Goal: Task Accomplishment & Management: Use online tool/utility

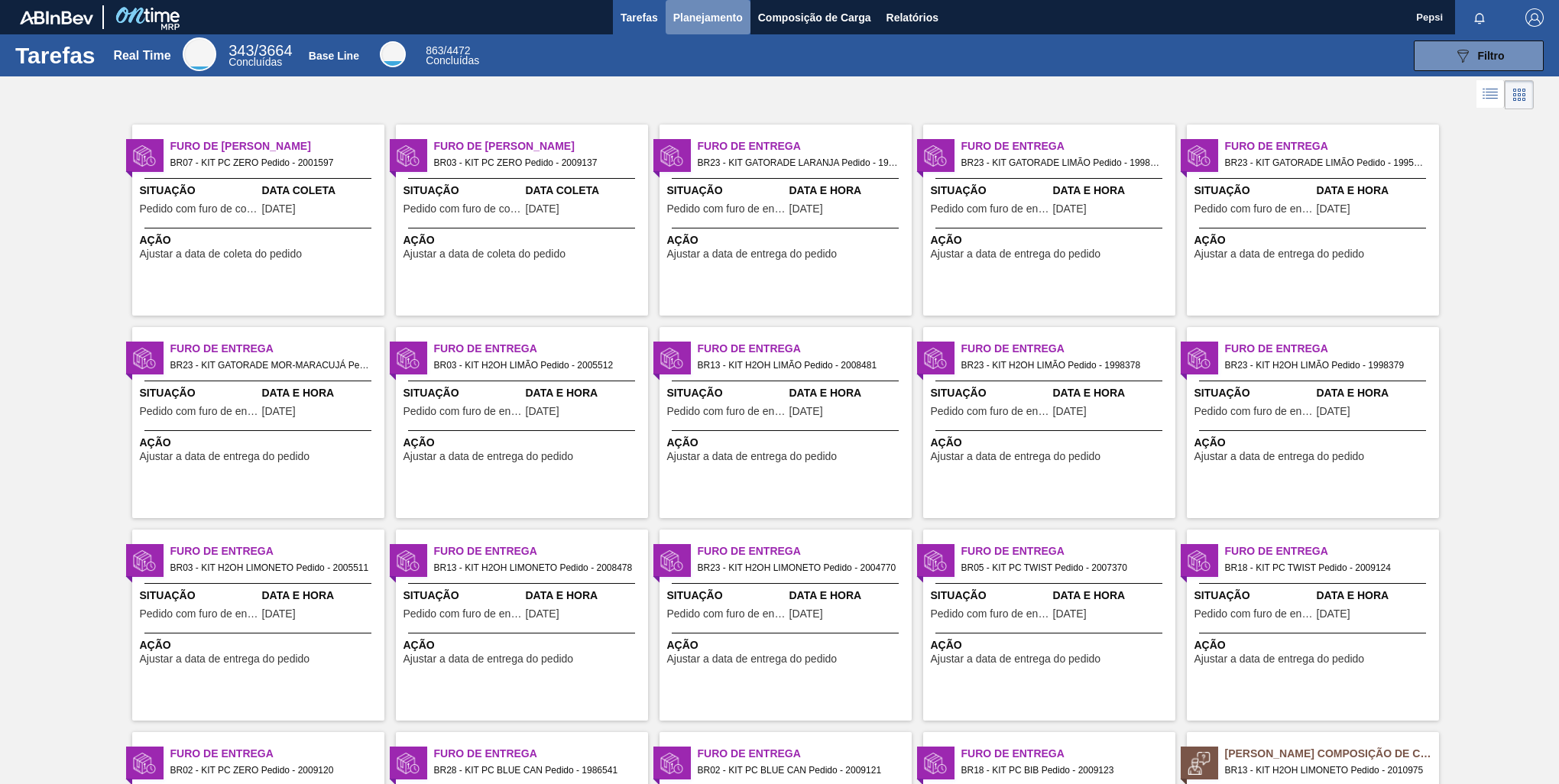
click at [688, 19] on span "Planejamento" at bounding box center [708, 17] width 69 height 19
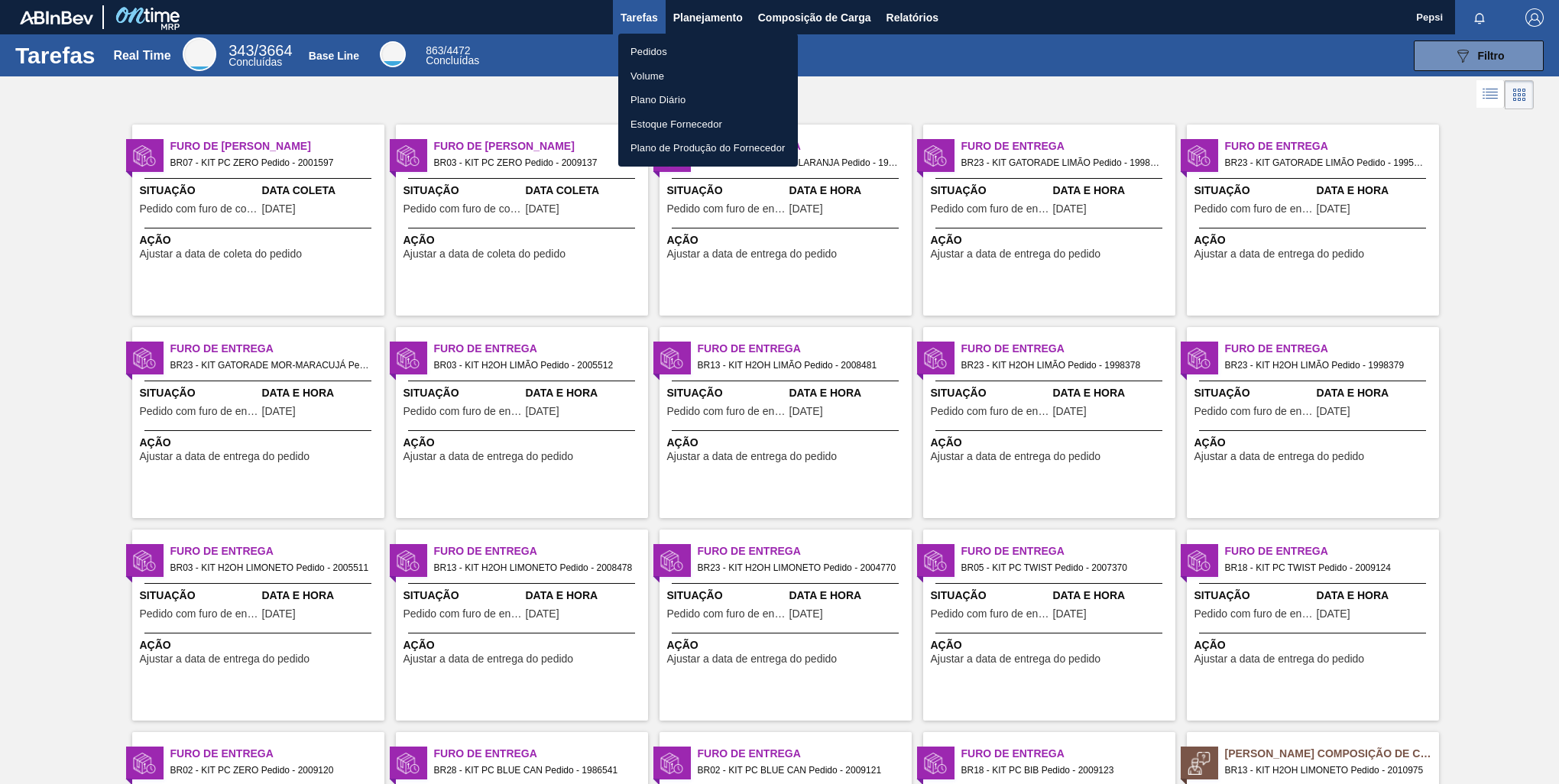
click at [660, 59] on li "Pedidos" at bounding box center [708, 52] width 180 height 24
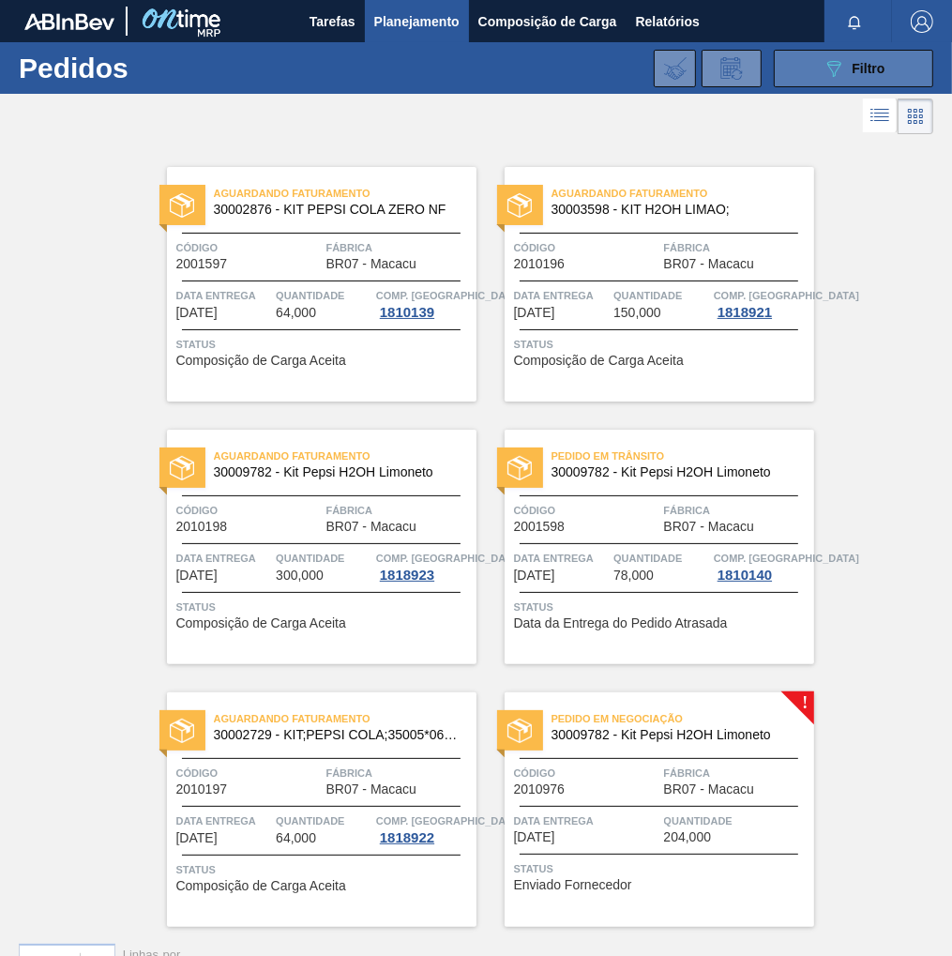
click at [872, 57] on div "089F7B8B-B2A5-4AFE-B5C0-19BA573D28AC Filtro" at bounding box center [854, 68] width 63 height 23
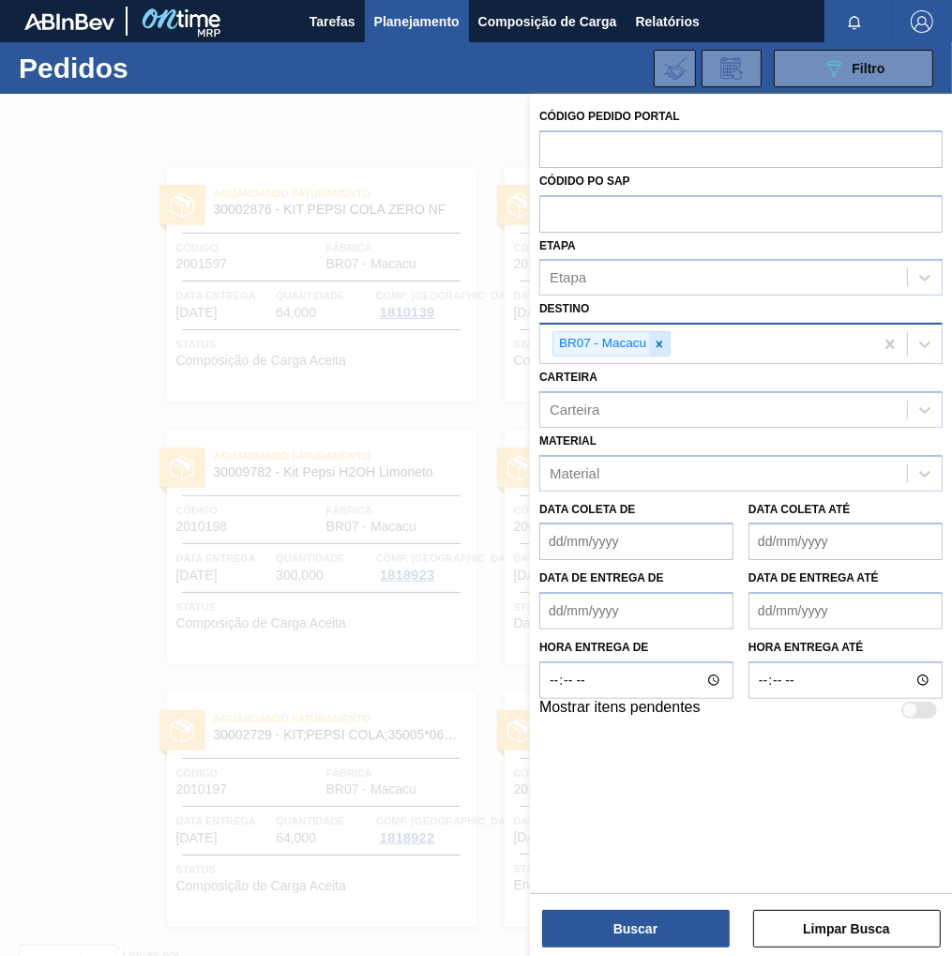
click at [661, 347] on icon at bounding box center [659, 344] width 13 height 13
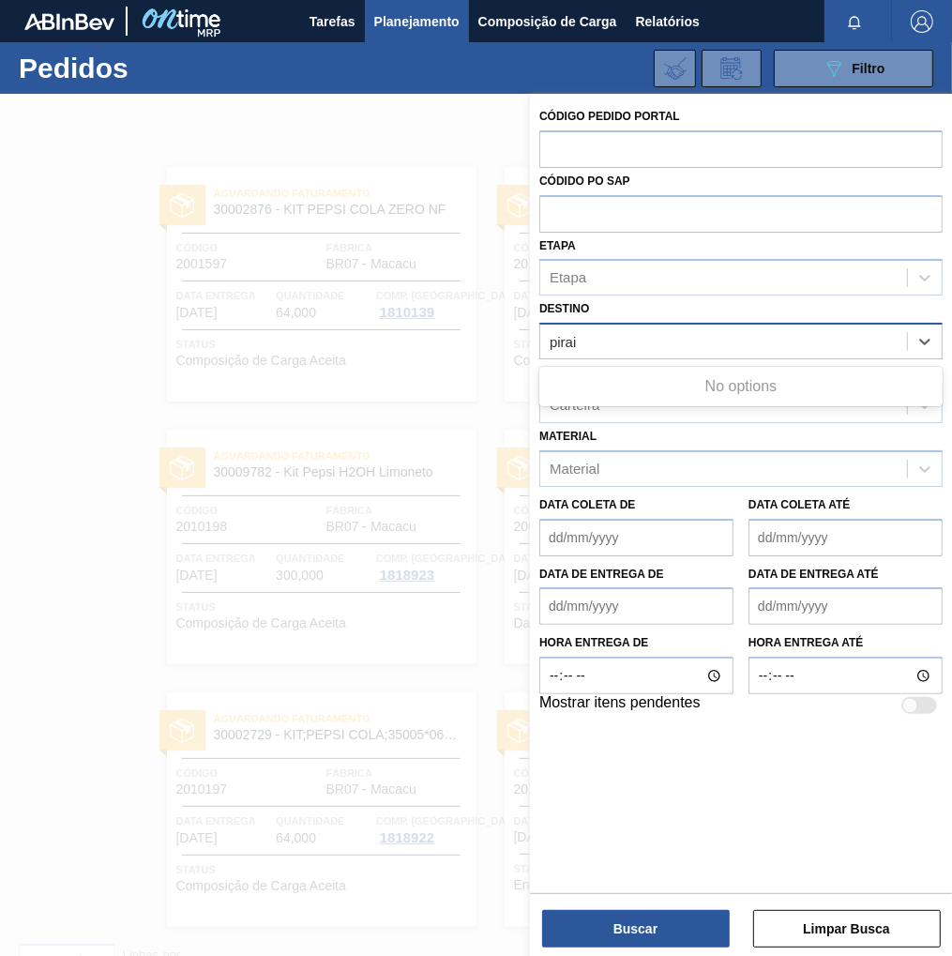
type input "pira"
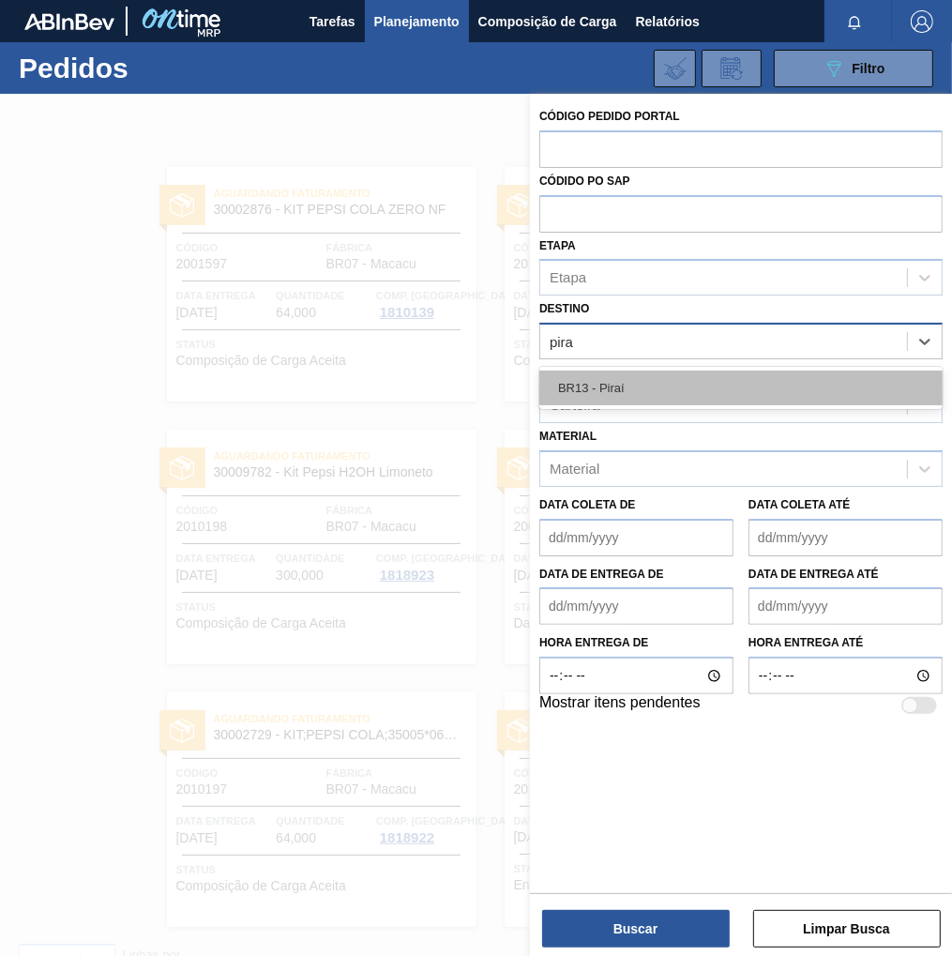
click at [610, 390] on div "BR13 - Piraí" at bounding box center [741, 388] width 403 height 35
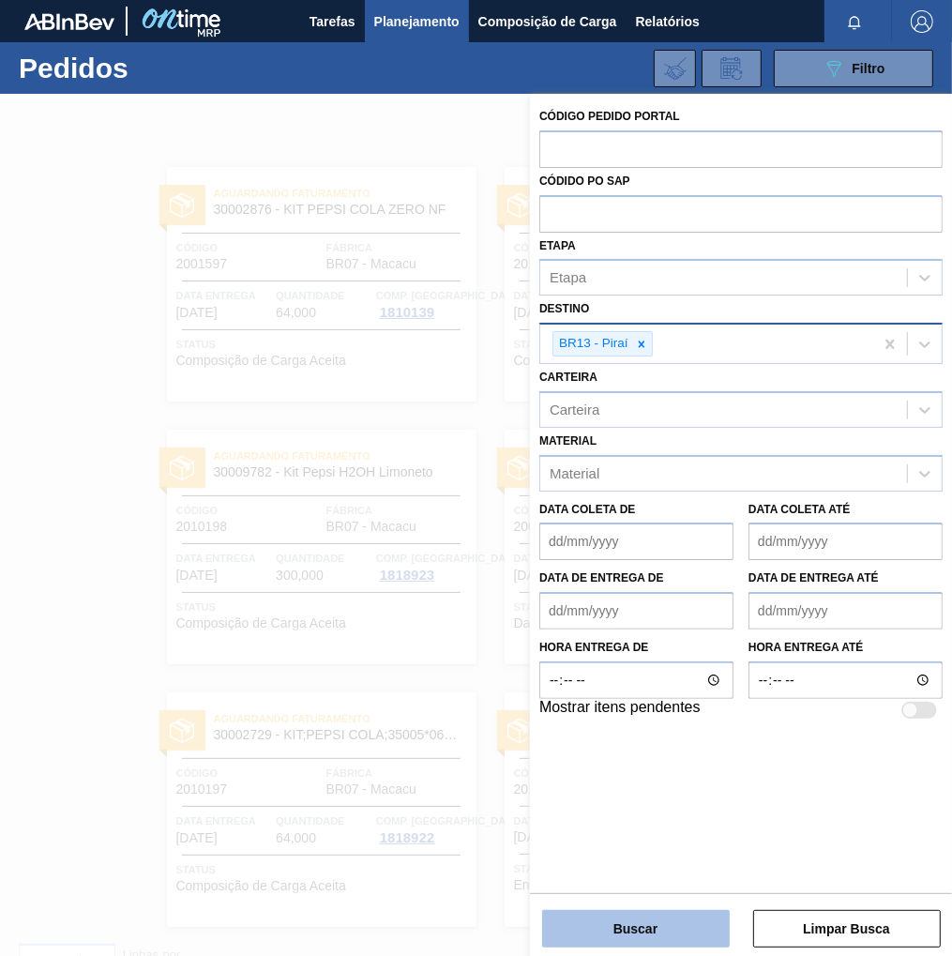
click at [649, 926] on button "Buscar" at bounding box center [636, 929] width 188 height 38
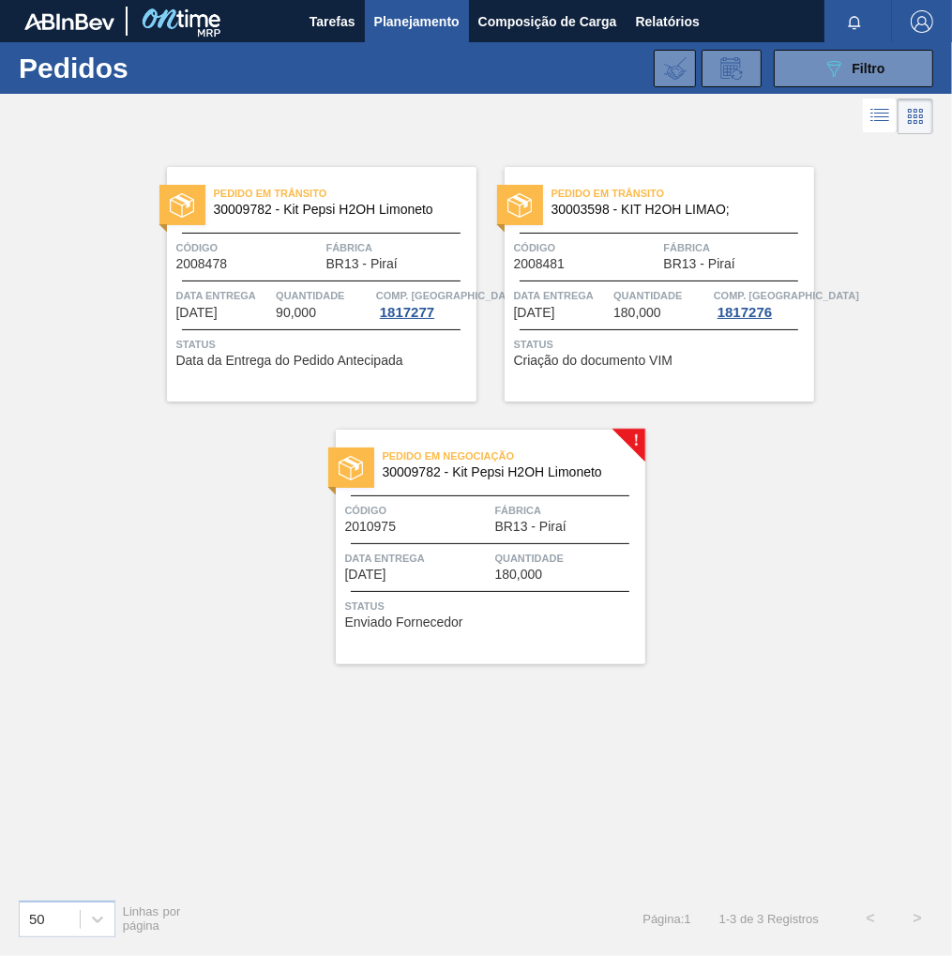
click at [566, 578] on div "Quantidade 180,000" at bounding box center [567, 565] width 145 height 33
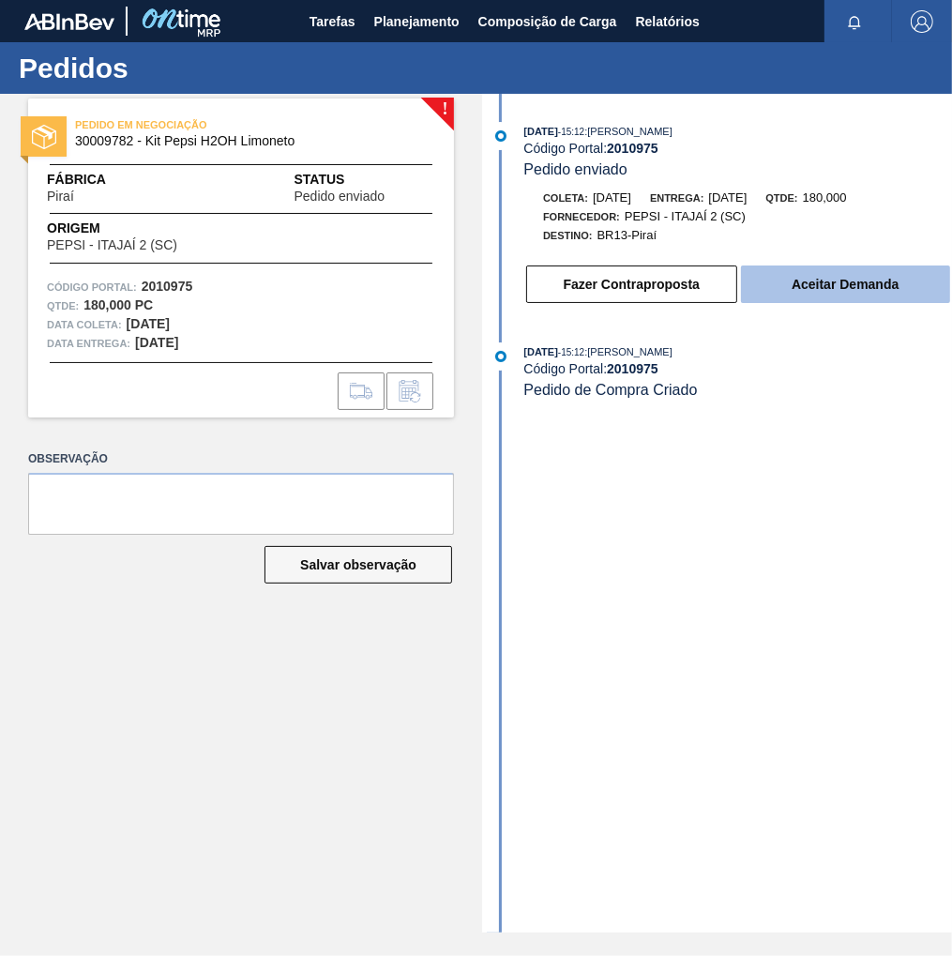
click at [841, 286] on button "Aceitar Demanda" at bounding box center [845, 285] width 209 height 38
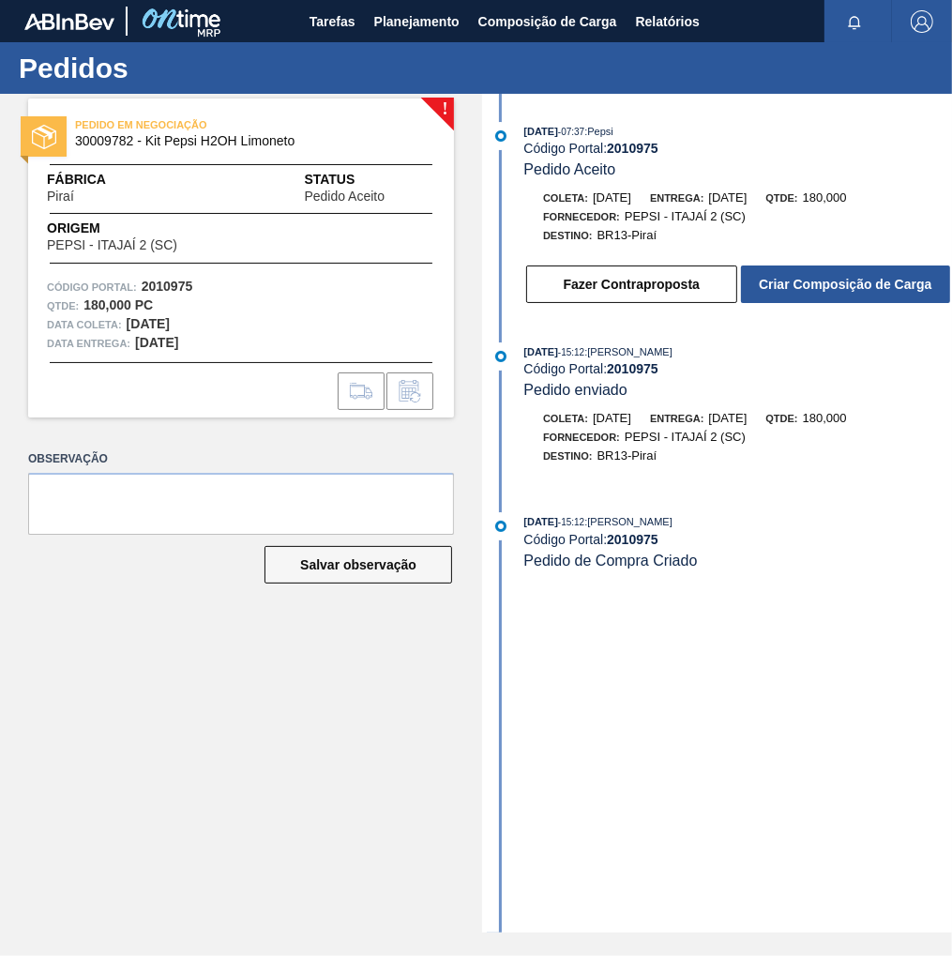
click at [841, 286] on button "Criar Composição de Carga" at bounding box center [845, 285] width 209 height 38
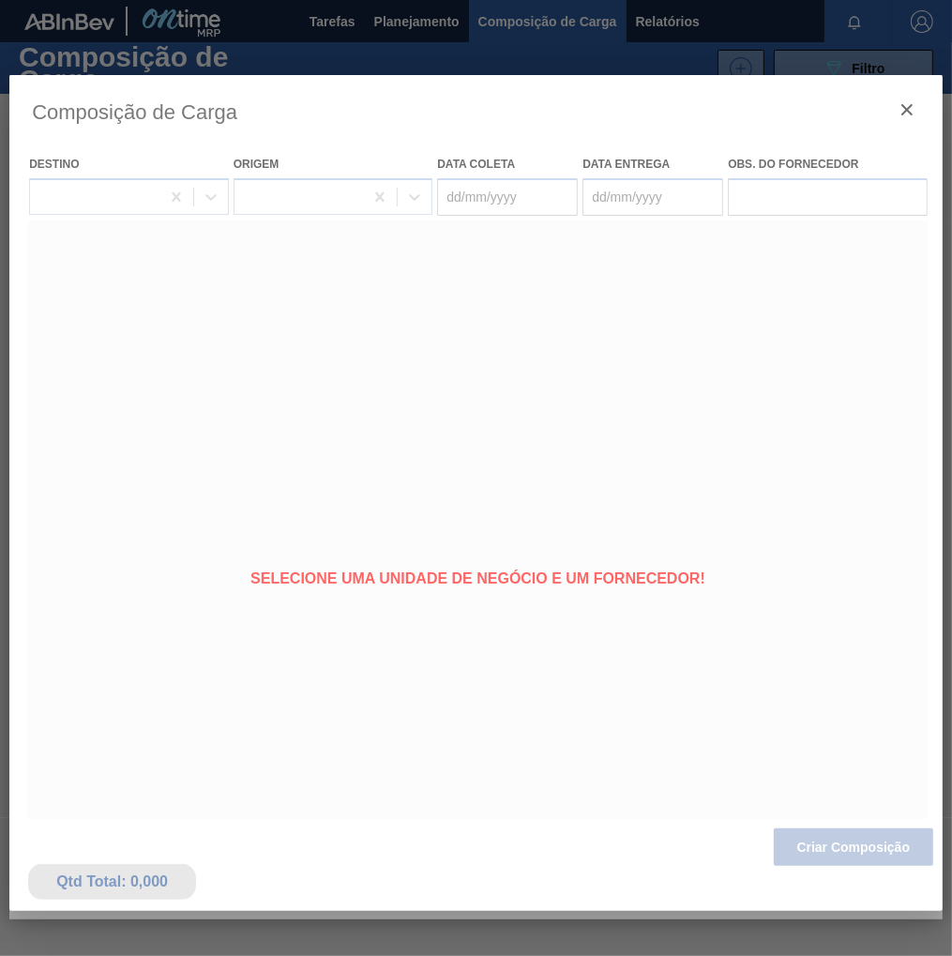
type coleta "[DATE]"
type entrega "[DATE]"
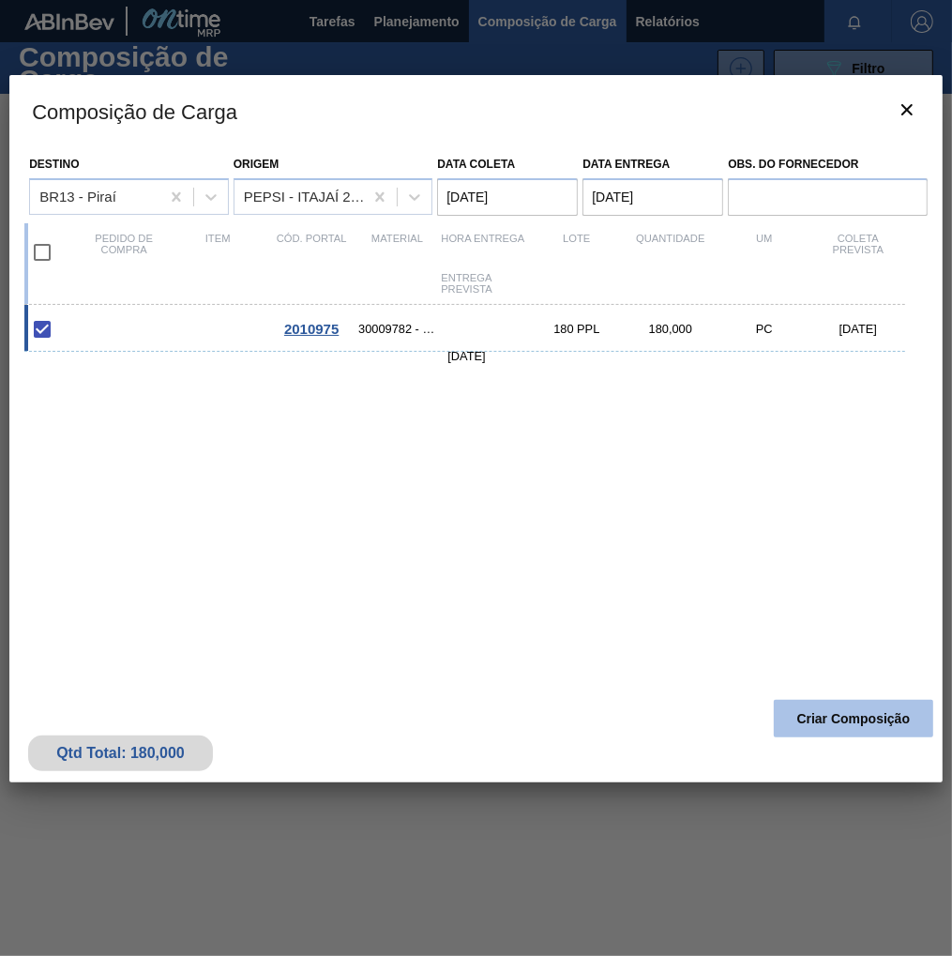
click at [814, 727] on button "Criar Composição" at bounding box center [854, 719] width 160 height 38
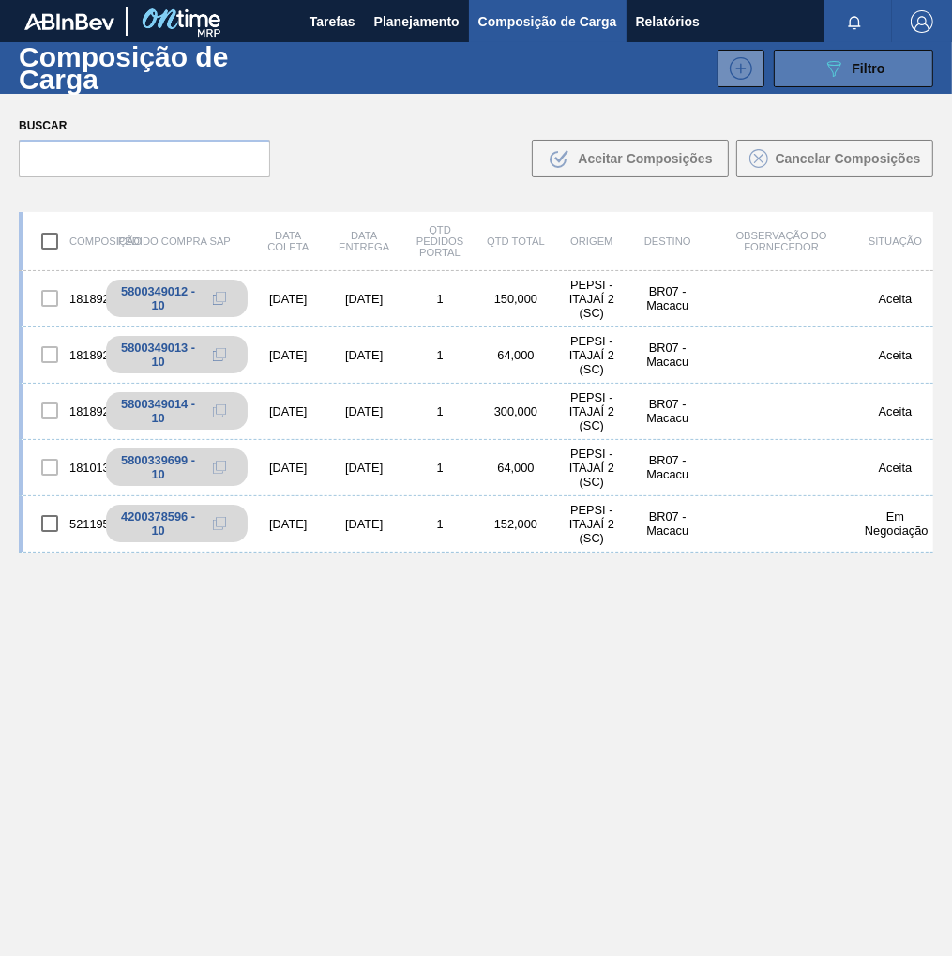
click at [853, 69] on span "Filtro" at bounding box center [869, 68] width 33 height 15
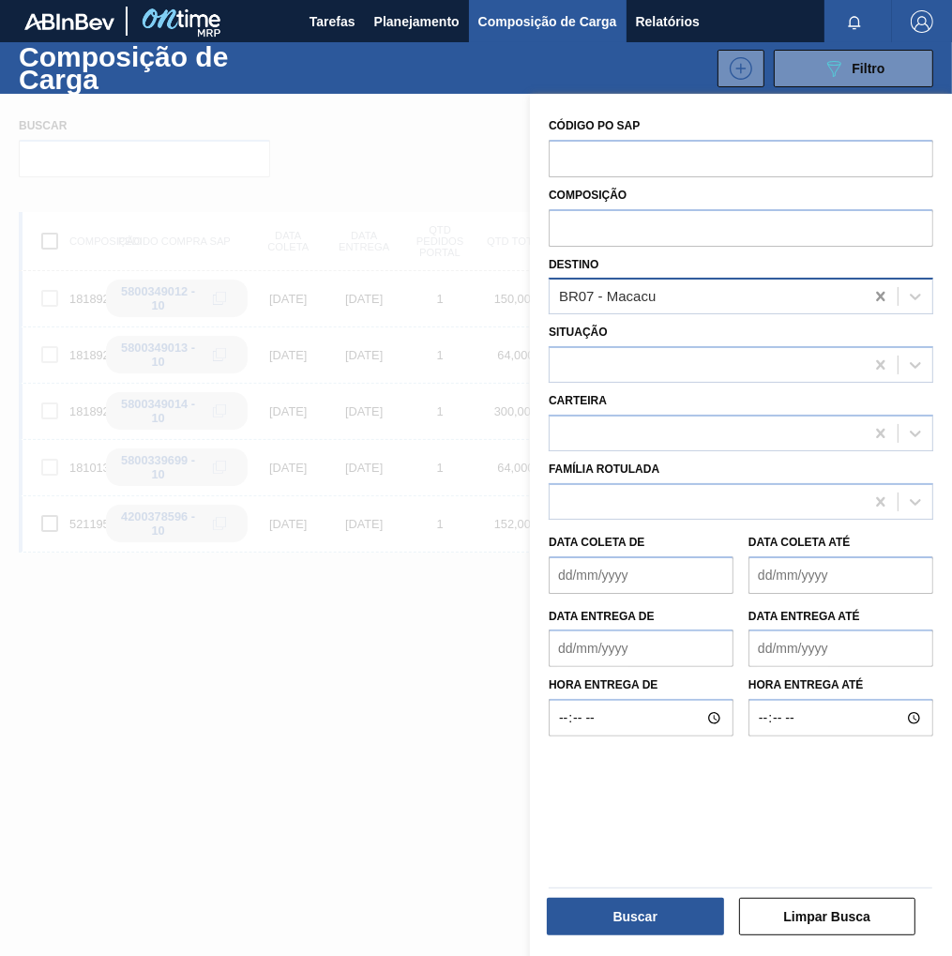
click at [878, 296] on icon at bounding box center [880, 296] width 8 height 9
type input "pira"
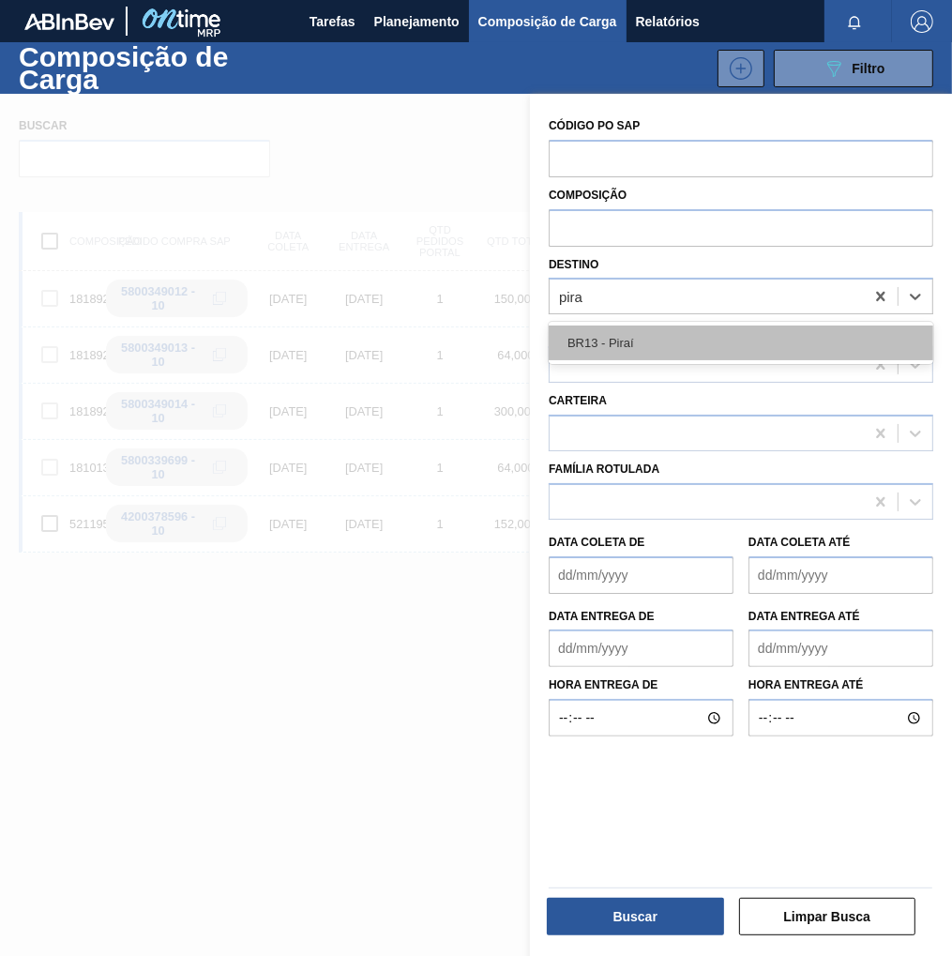
click at [619, 348] on div "BR13 - Piraí" at bounding box center [741, 343] width 385 height 35
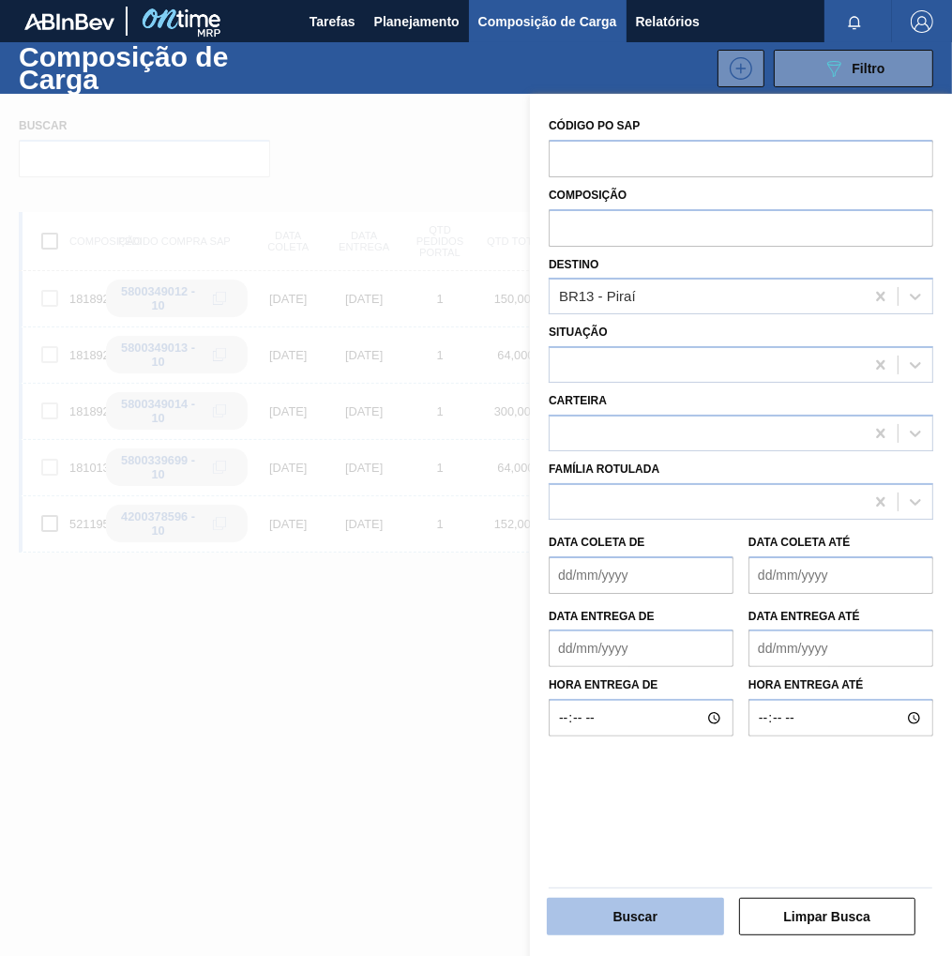
click at [664, 918] on button "Buscar" at bounding box center [635, 917] width 177 height 38
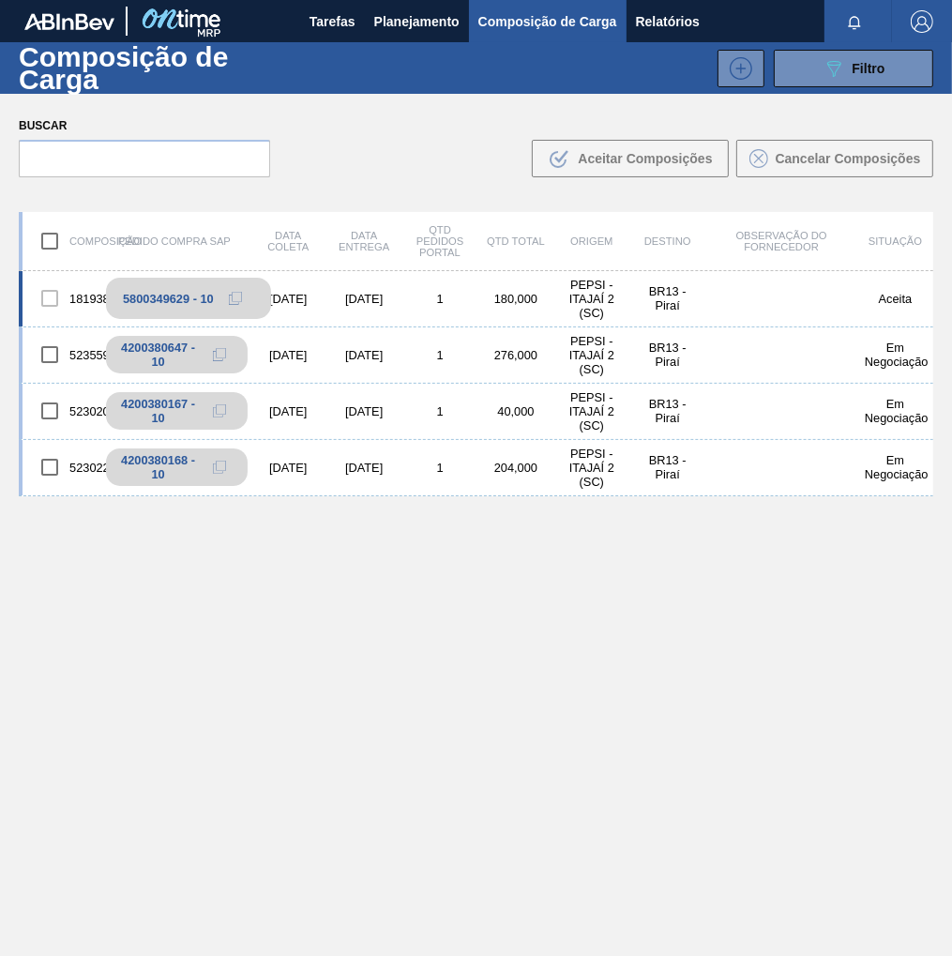
click at [235, 297] on icon at bounding box center [235, 298] width 13 height 13
click at [878, 54] on button "089F7B8B-B2A5-4AFE-B5C0-19BA573D28AC Filtro" at bounding box center [854, 69] width 160 height 38
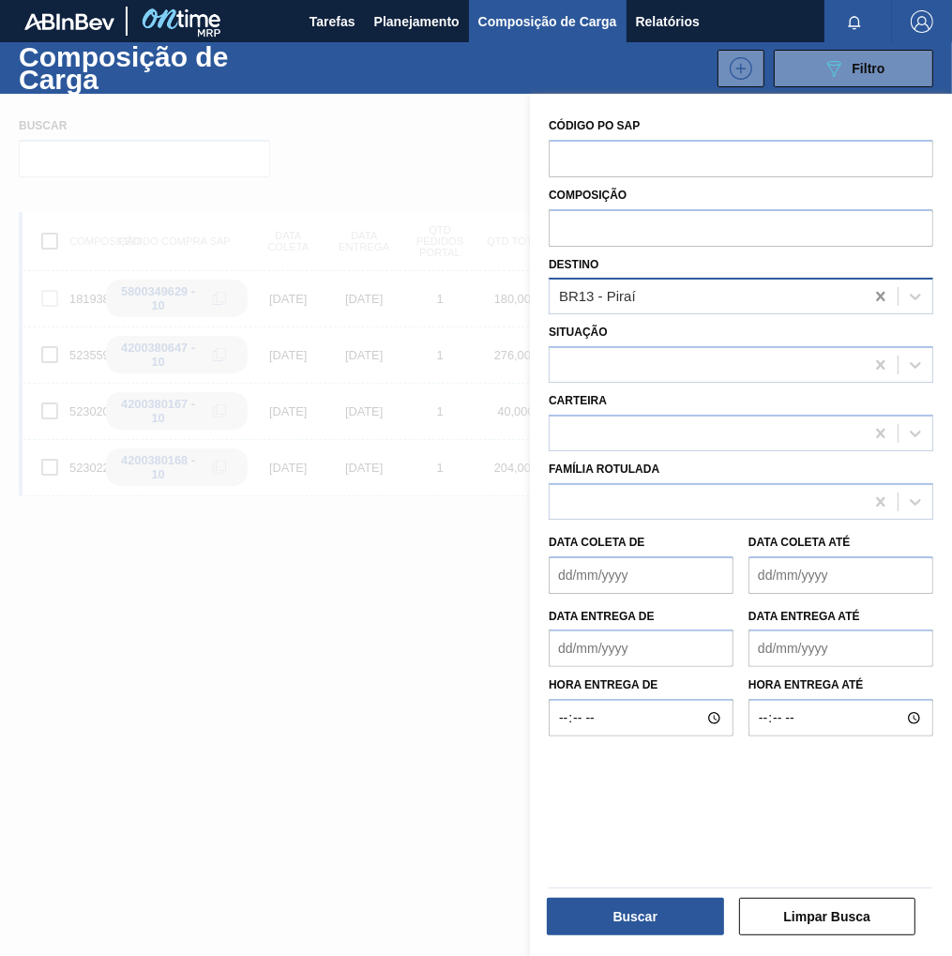
click at [874, 297] on icon at bounding box center [881, 296] width 19 height 19
type input "maca"
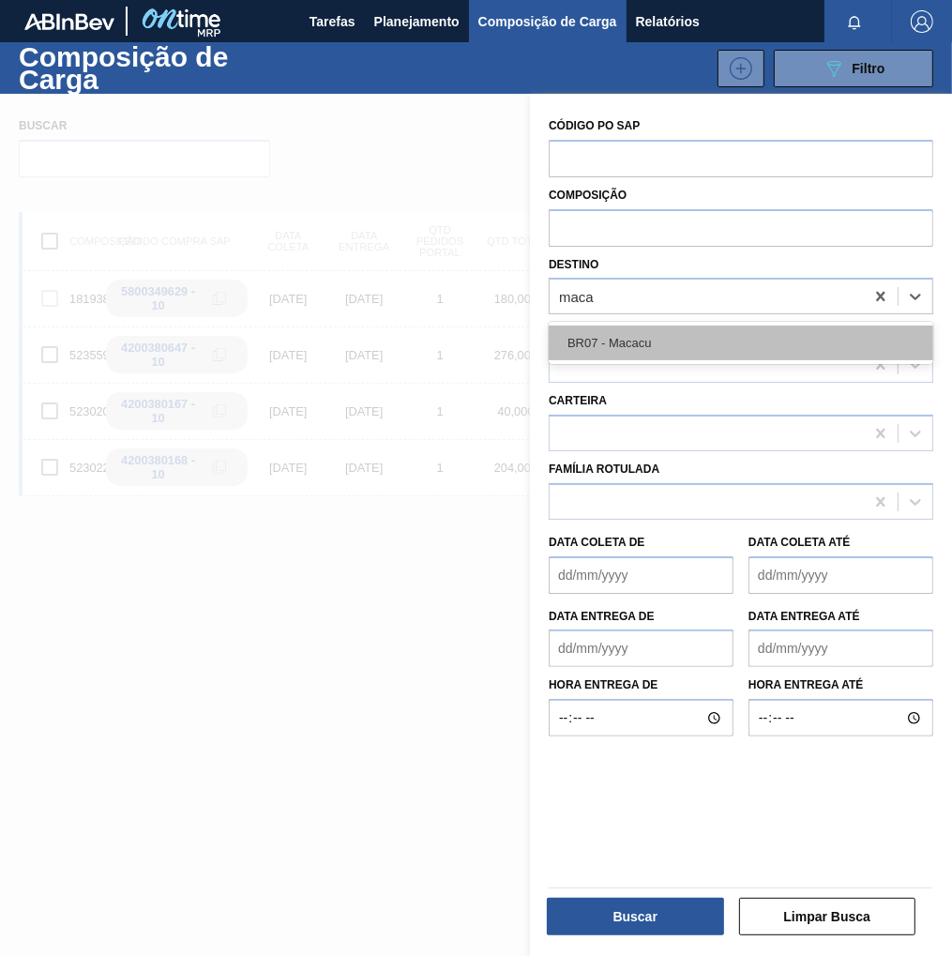
click at [704, 359] on div "BR07 - Macacu" at bounding box center [741, 343] width 385 height 35
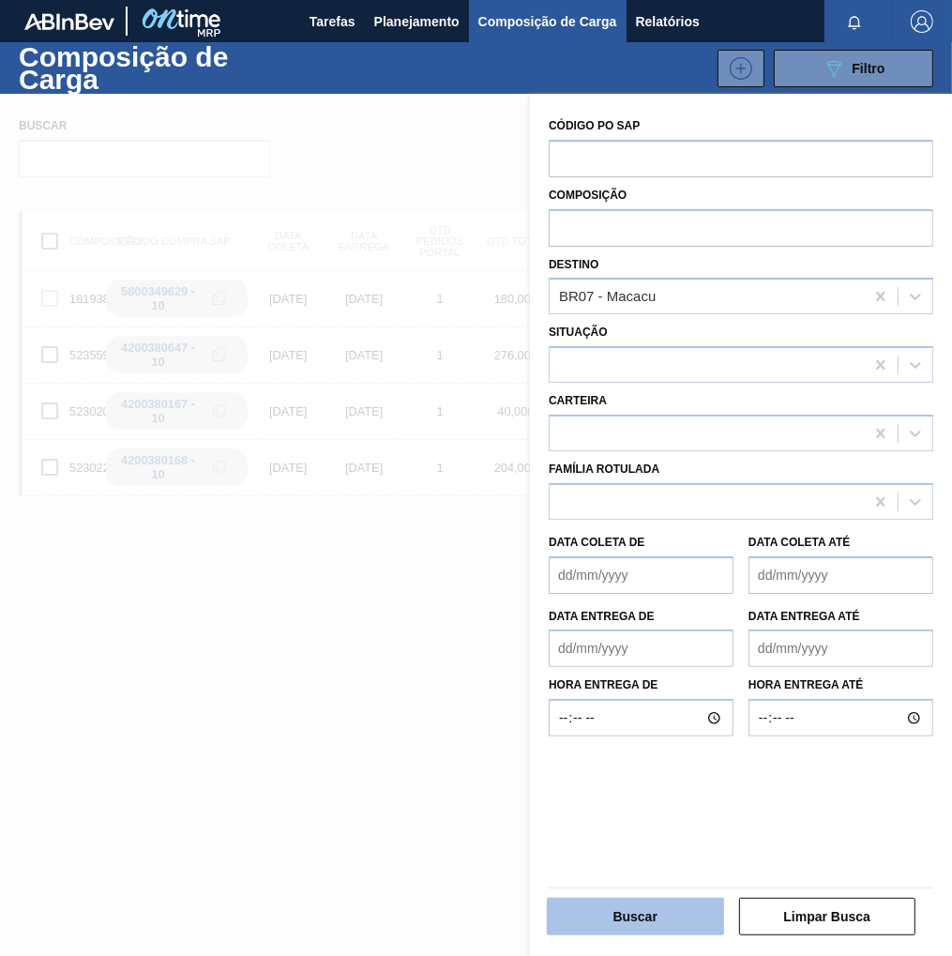
click at [624, 916] on button "Buscar" at bounding box center [635, 917] width 177 height 38
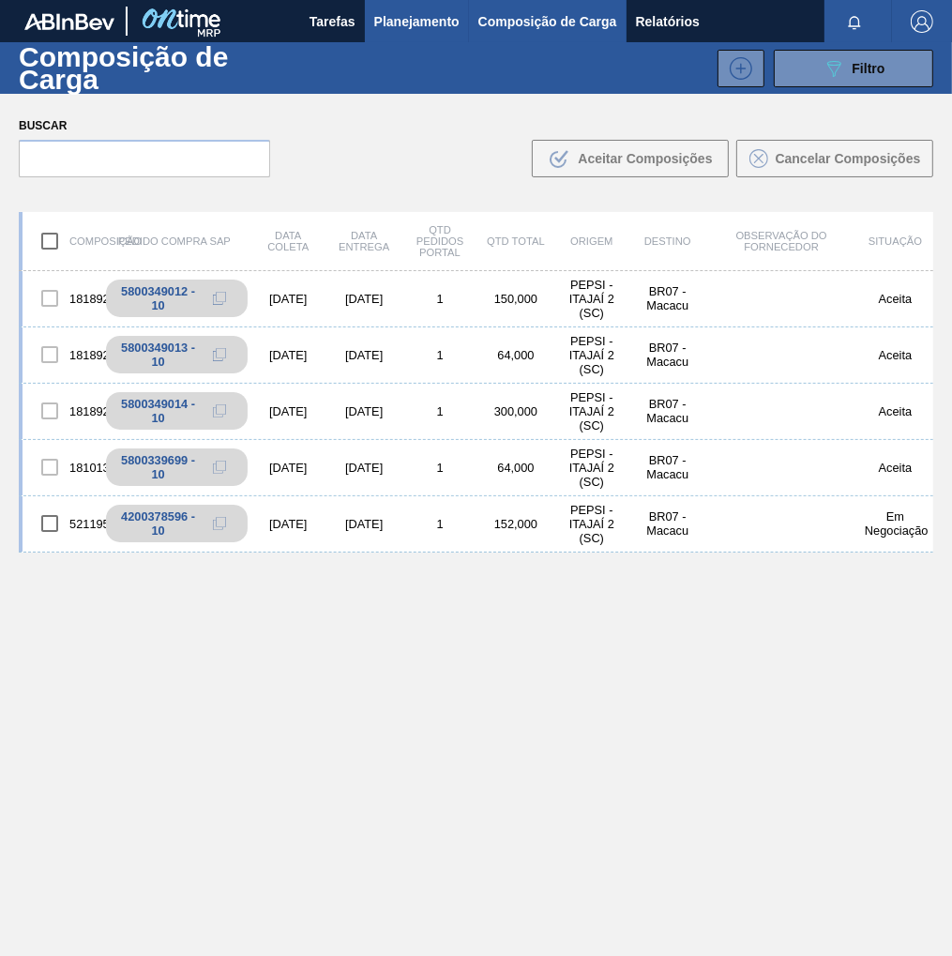
click at [420, 24] on span "Planejamento" at bounding box center [416, 21] width 85 height 23
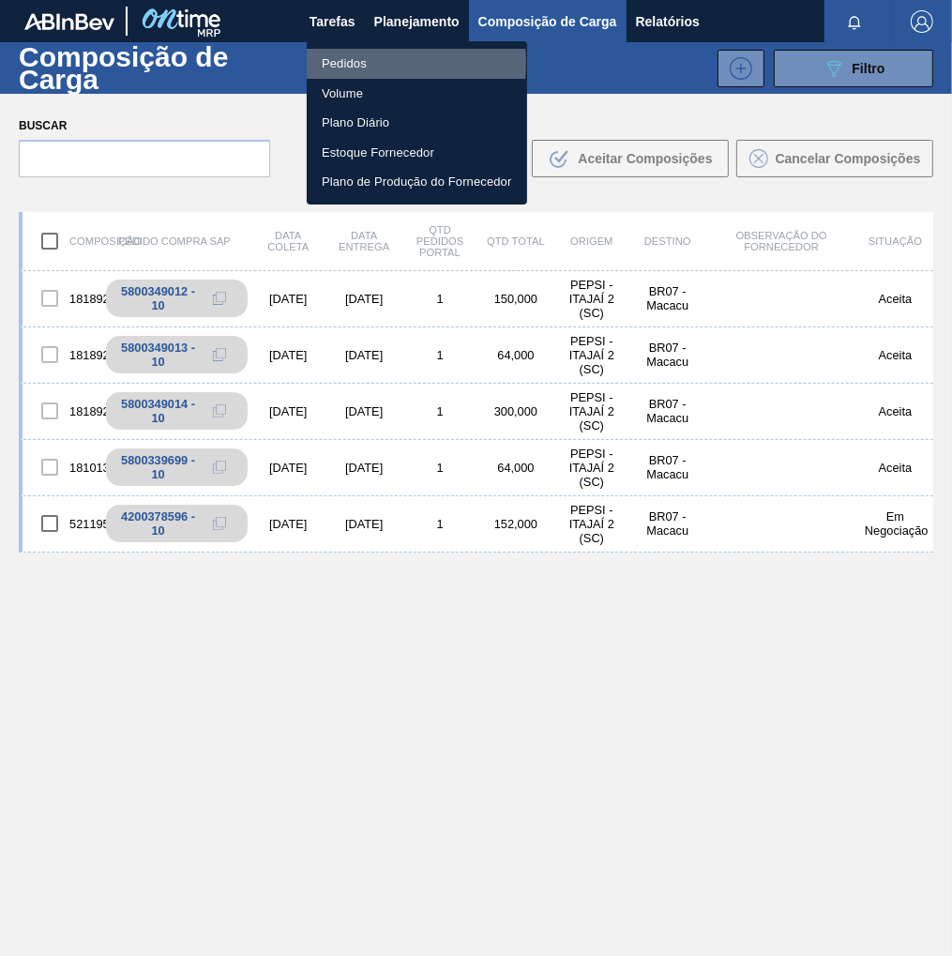
click at [366, 63] on li "Pedidos" at bounding box center [417, 64] width 221 height 30
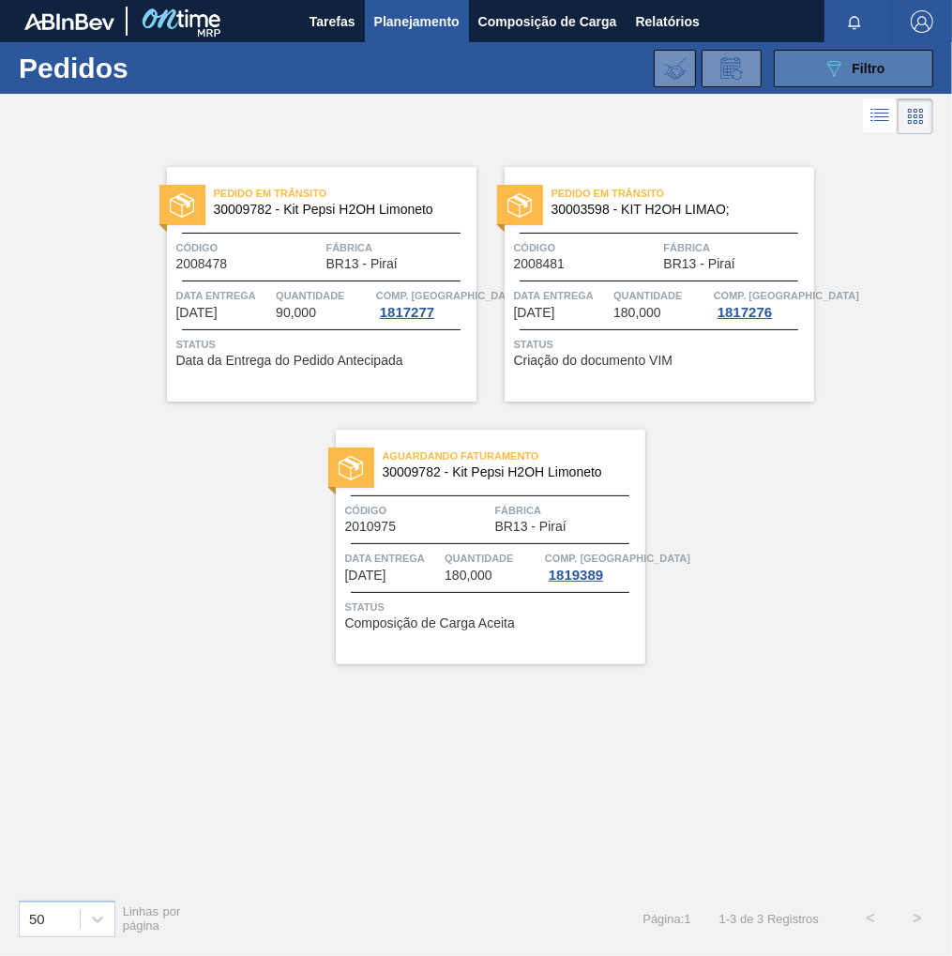
click at [888, 74] on button "089F7B8B-B2A5-4AFE-B5C0-19BA573D28AC Filtro" at bounding box center [854, 69] width 160 height 38
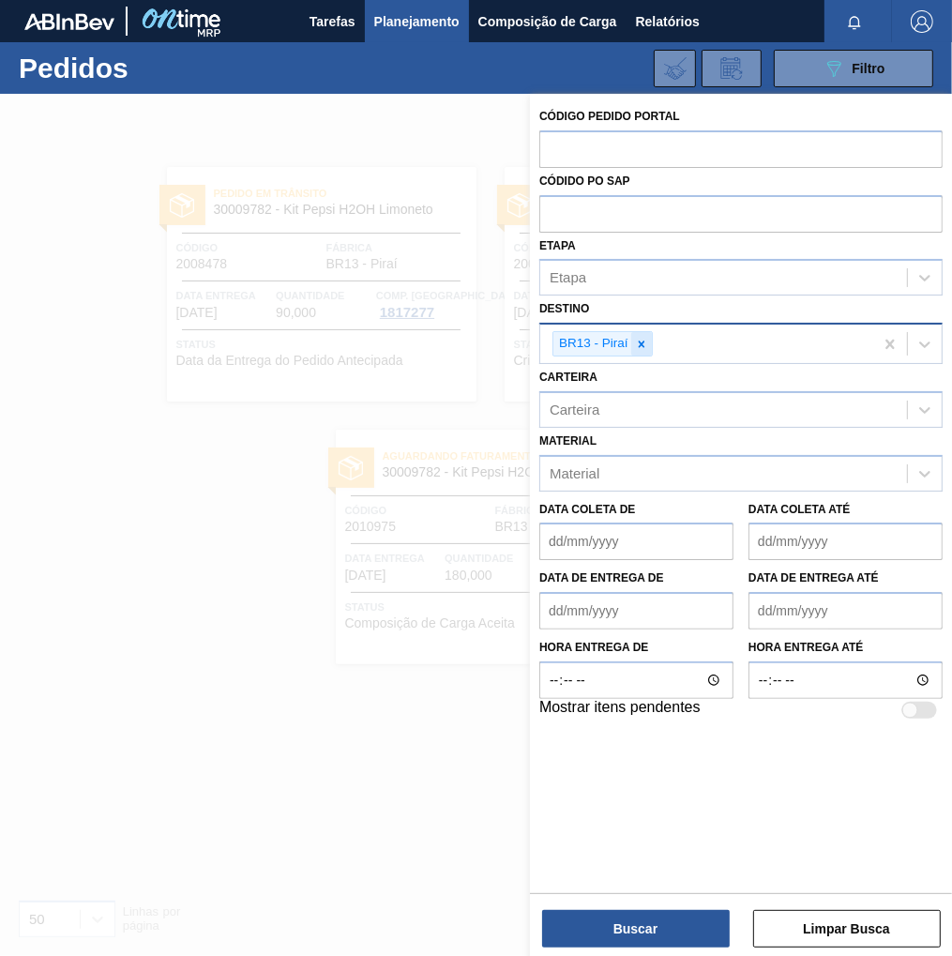
click at [642, 343] on icon at bounding box center [641, 344] width 7 height 7
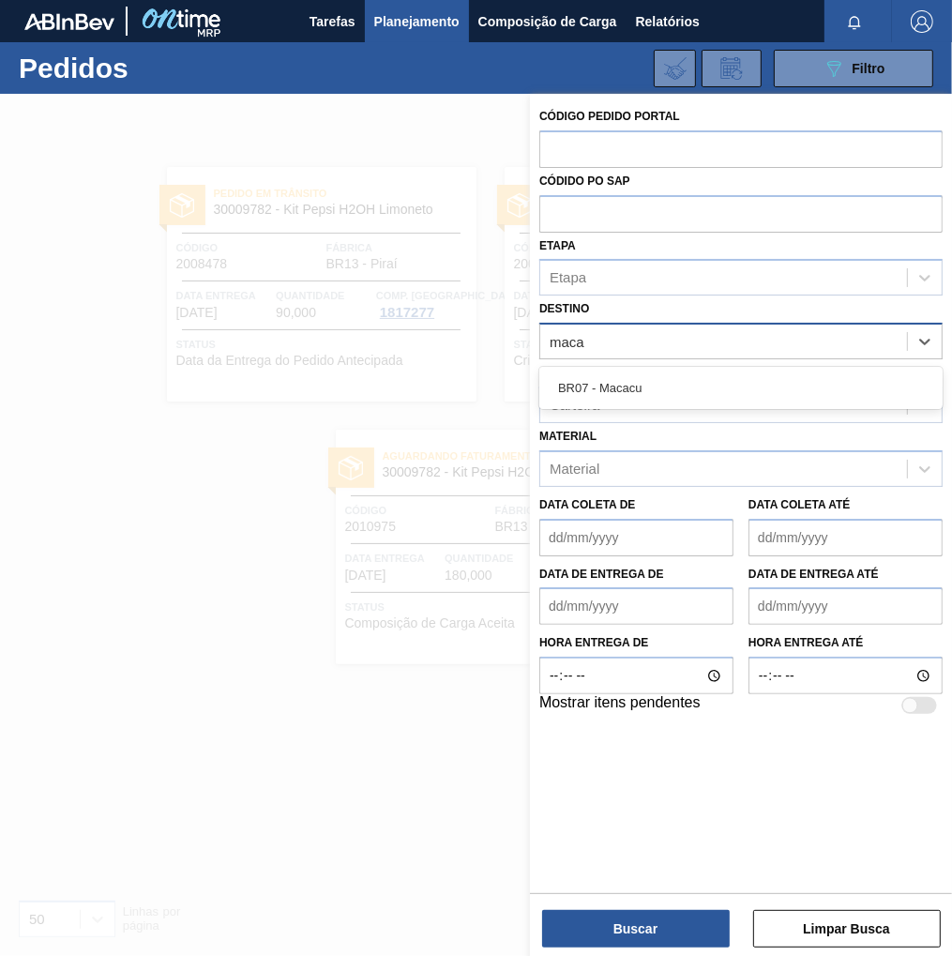
type input "macac"
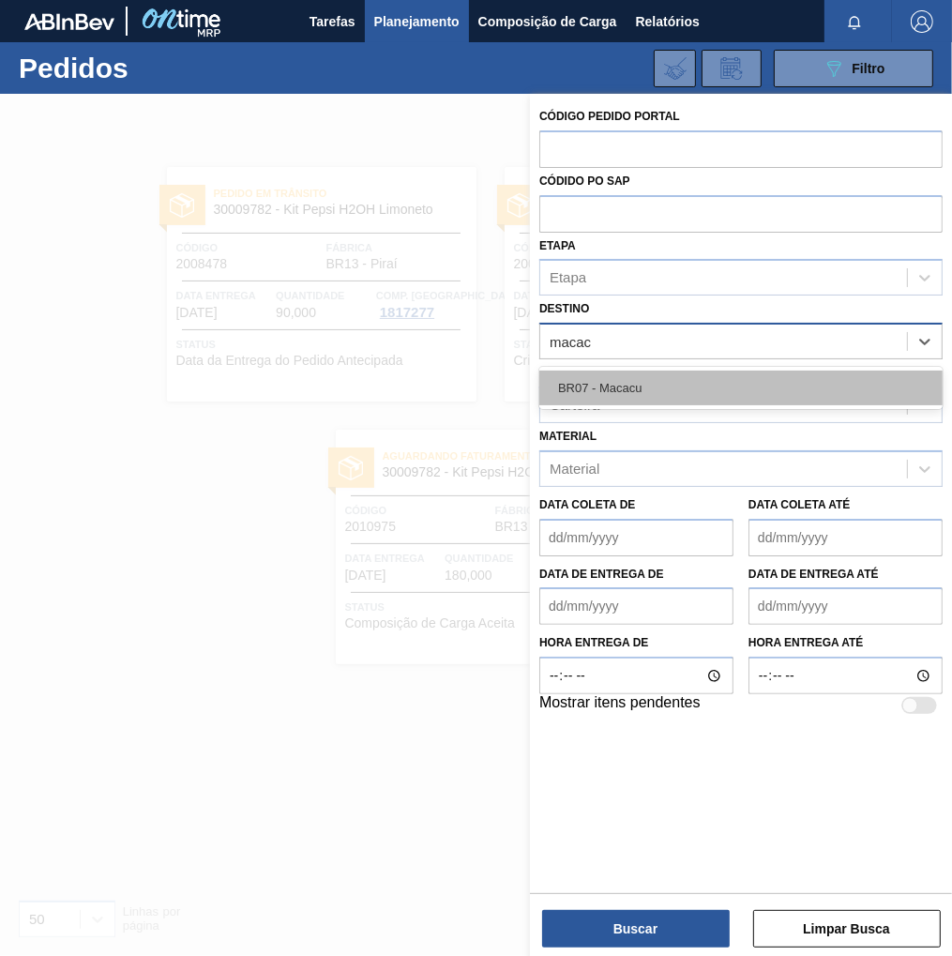
click at [634, 386] on div "BR07 - Macacu" at bounding box center [741, 388] width 403 height 35
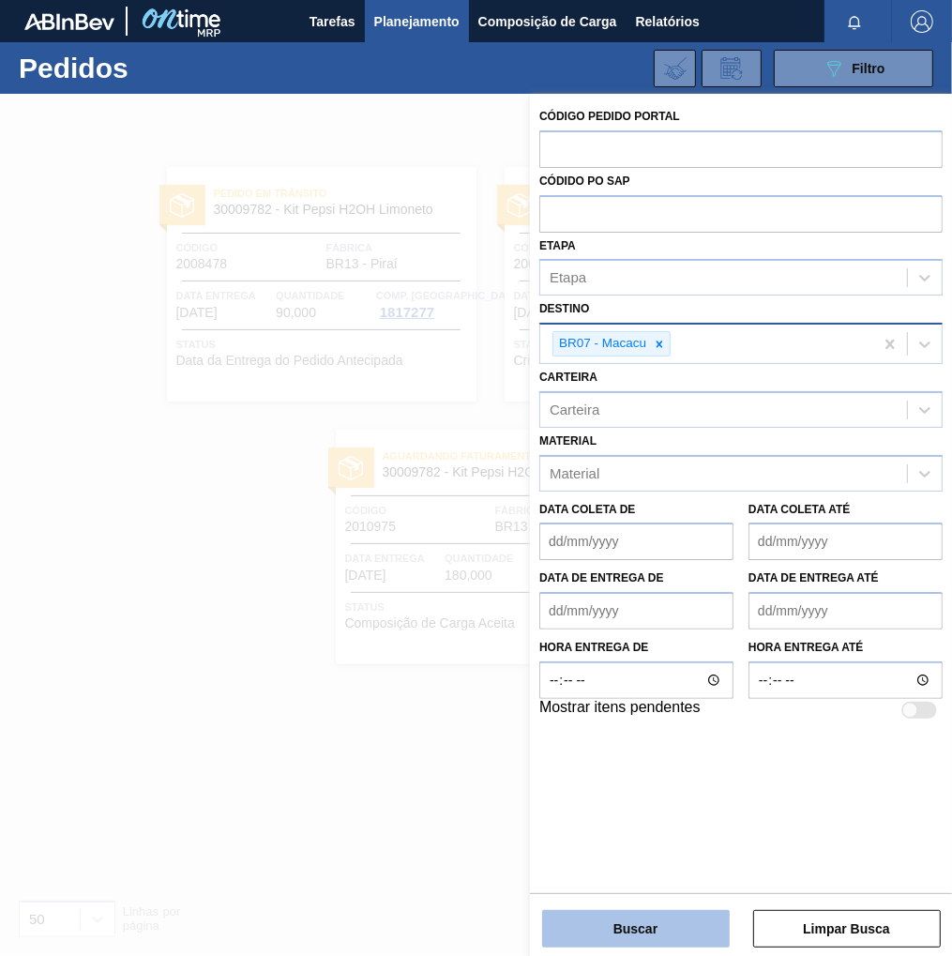
click at [623, 919] on button "Buscar" at bounding box center [636, 929] width 188 height 38
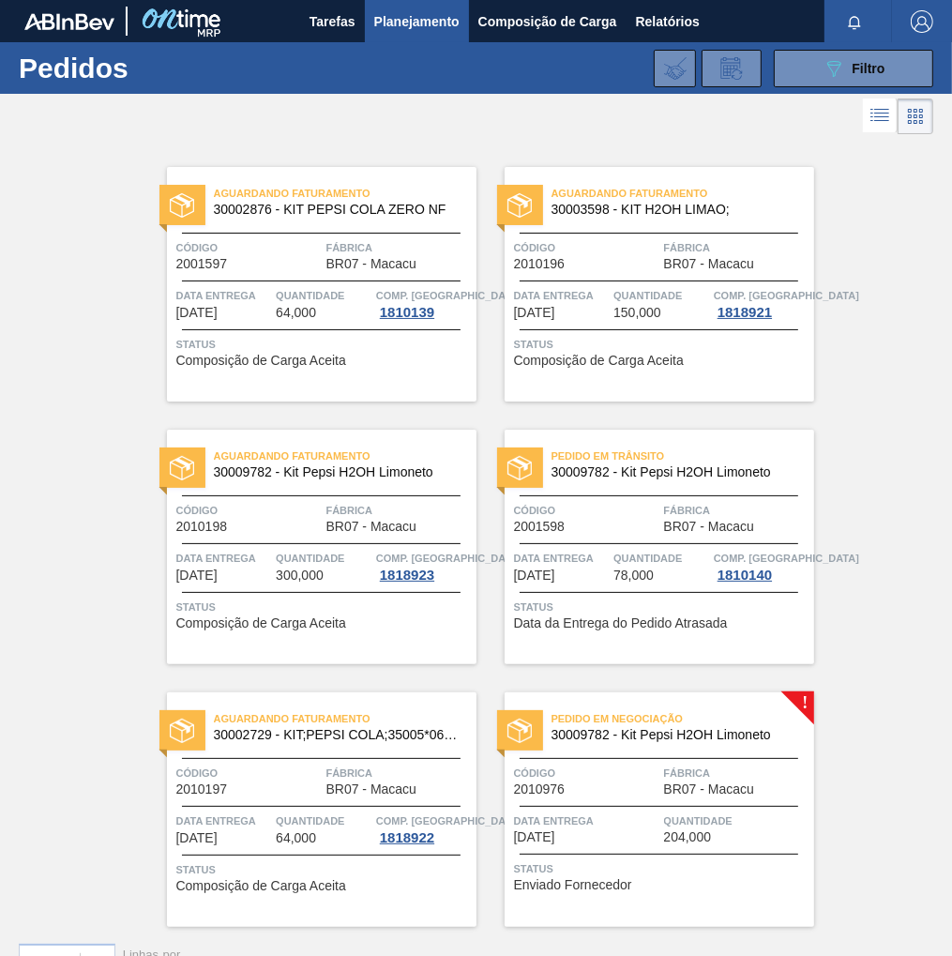
scroll to position [39, 0]
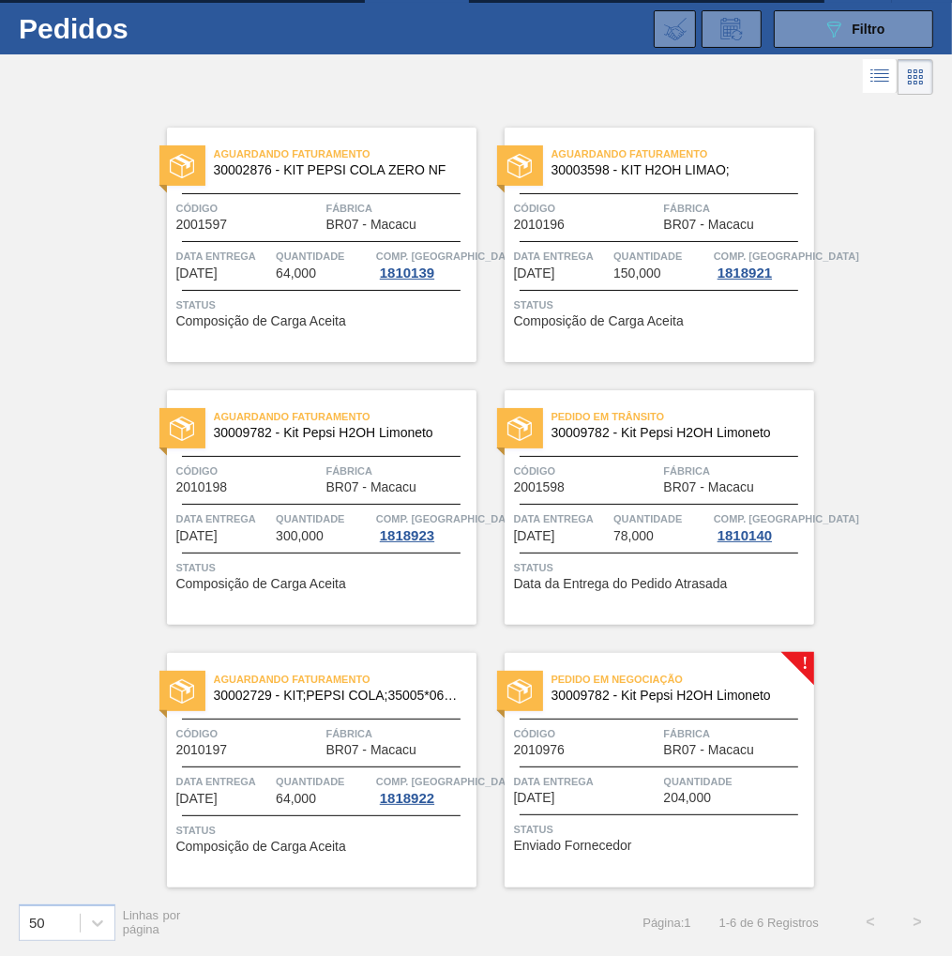
click at [702, 791] on span "204,000" at bounding box center [688, 798] width 48 height 14
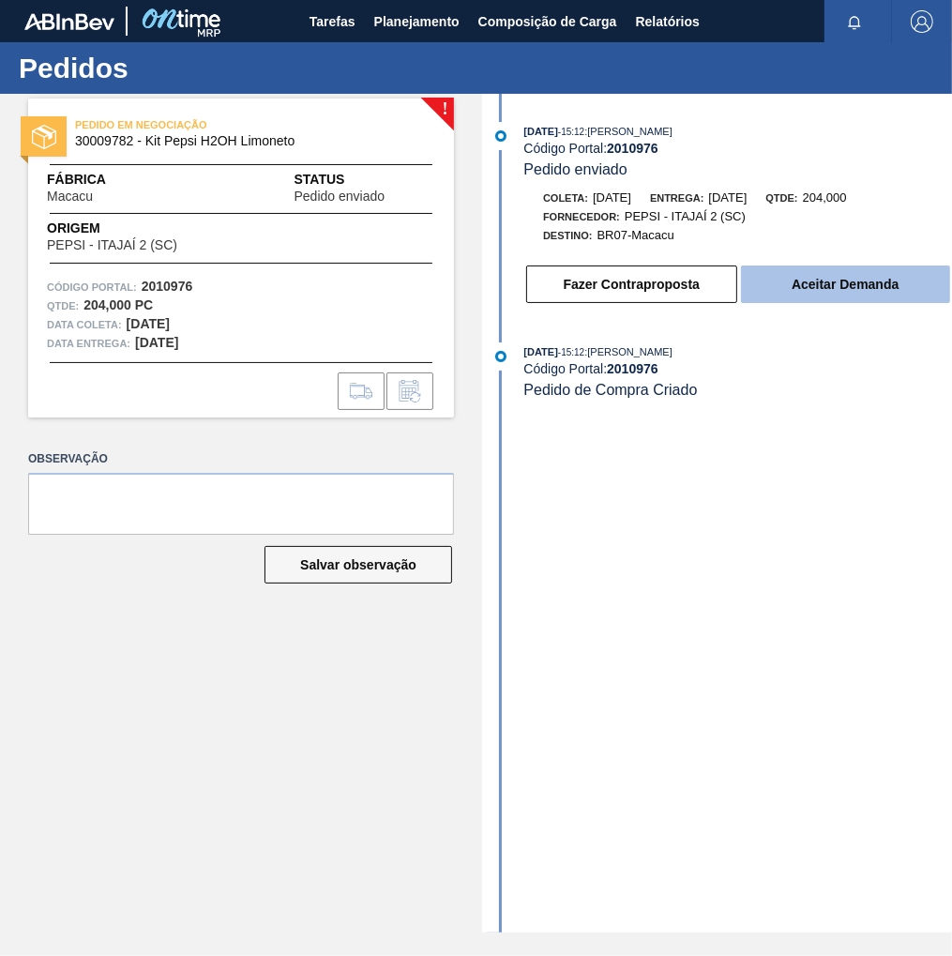
click at [807, 293] on button "Aceitar Demanda" at bounding box center [845, 285] width 209 height 38
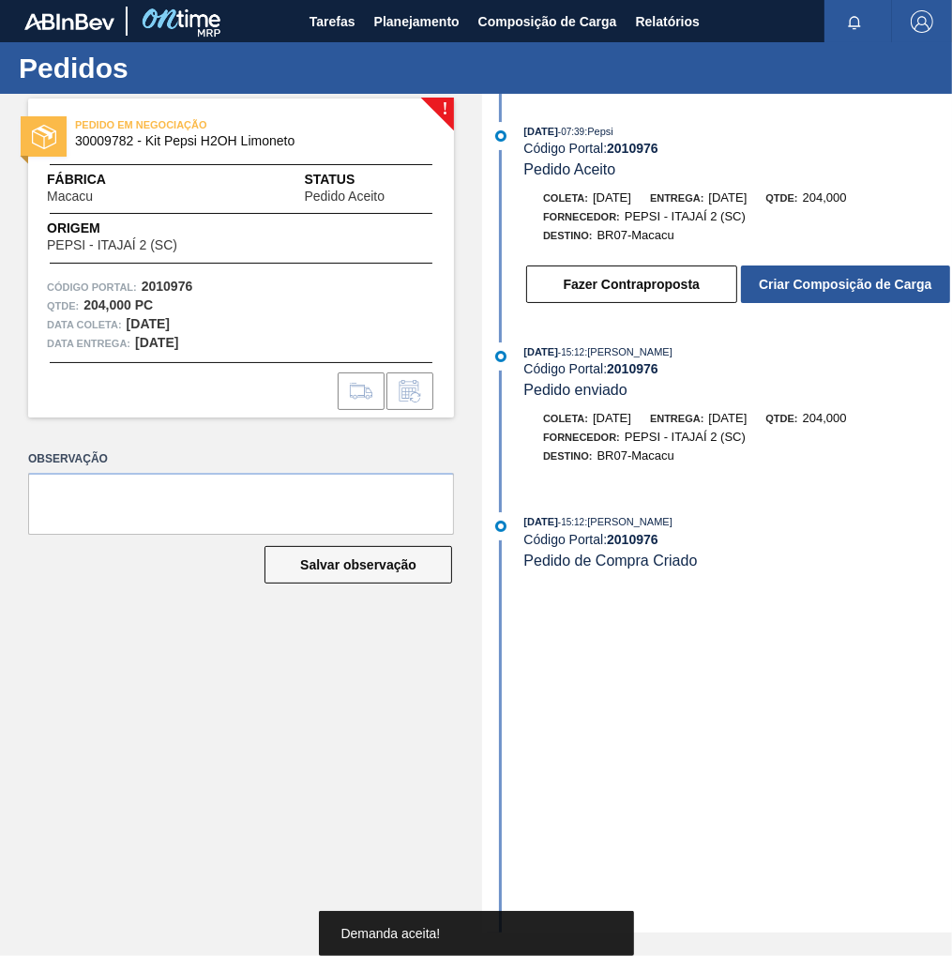
click at [807, 293] on button "Criar Composição de Carga" at bounding box center [845, 285] width 209 height 38
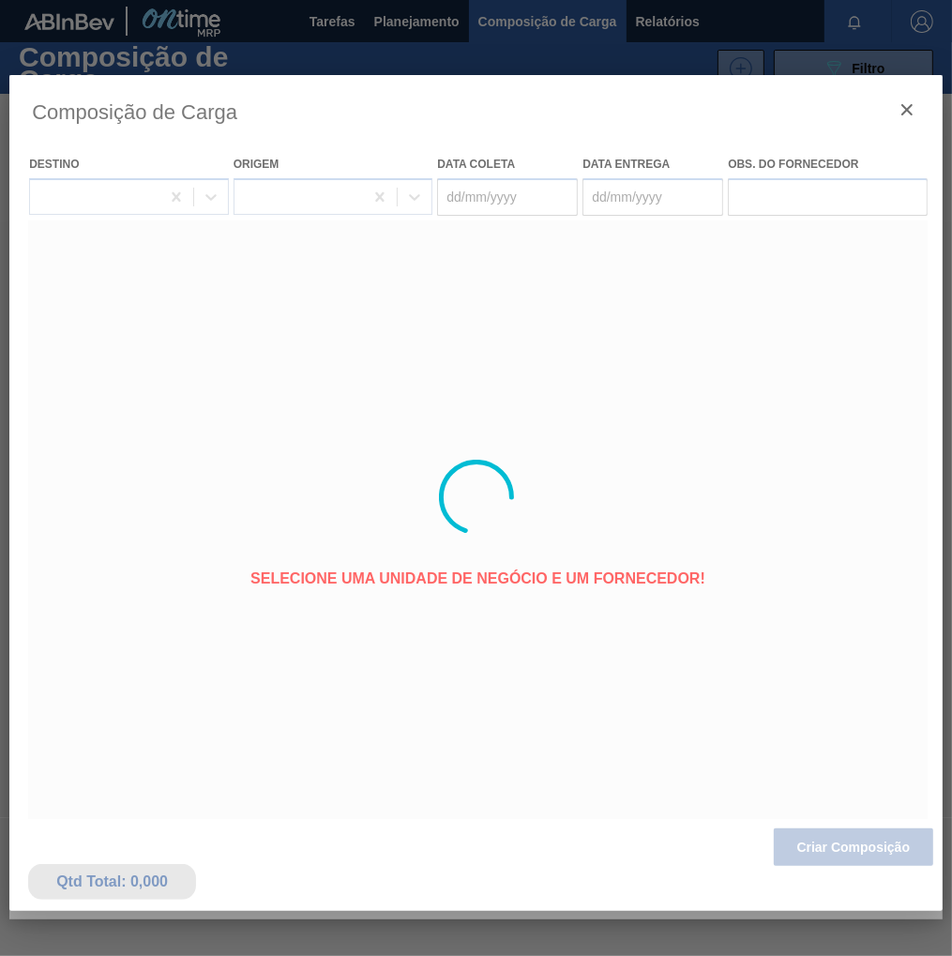
type coleta "[DATE]"
type entrega "25/08/2025"
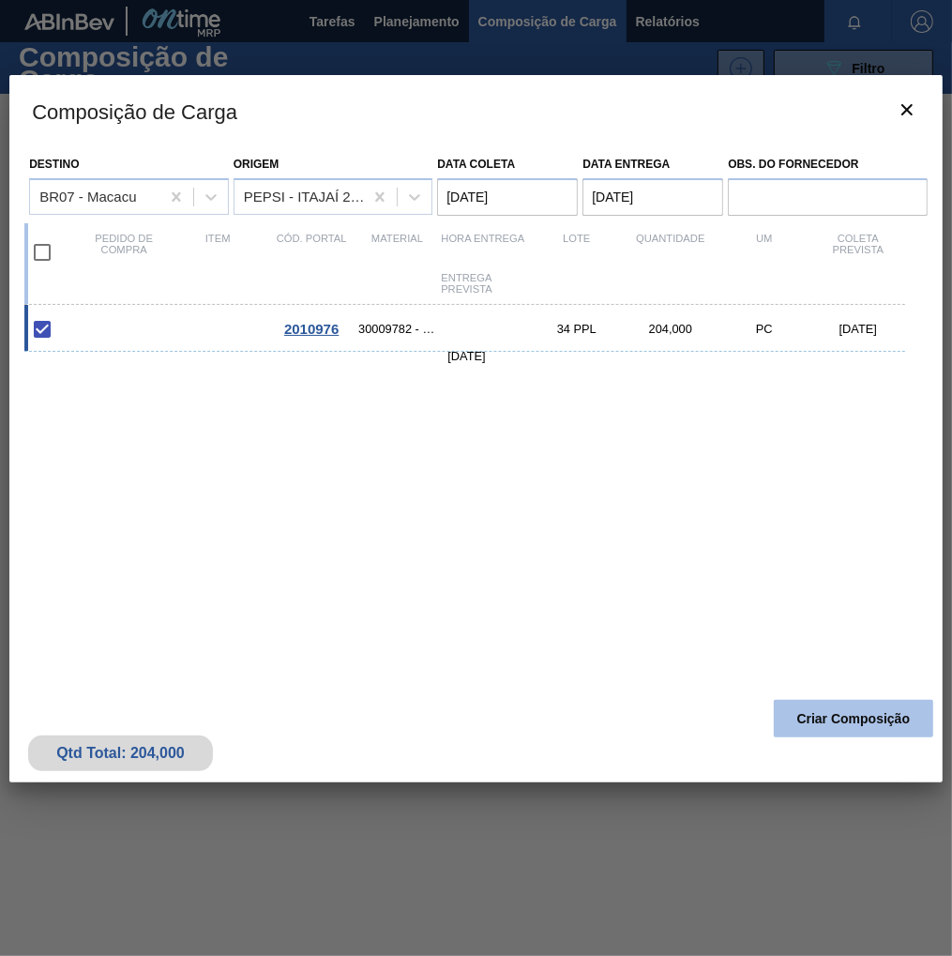
click at [807, 726] on button "Criar Composição" at bounding box center [854, 719] width 160 height 38
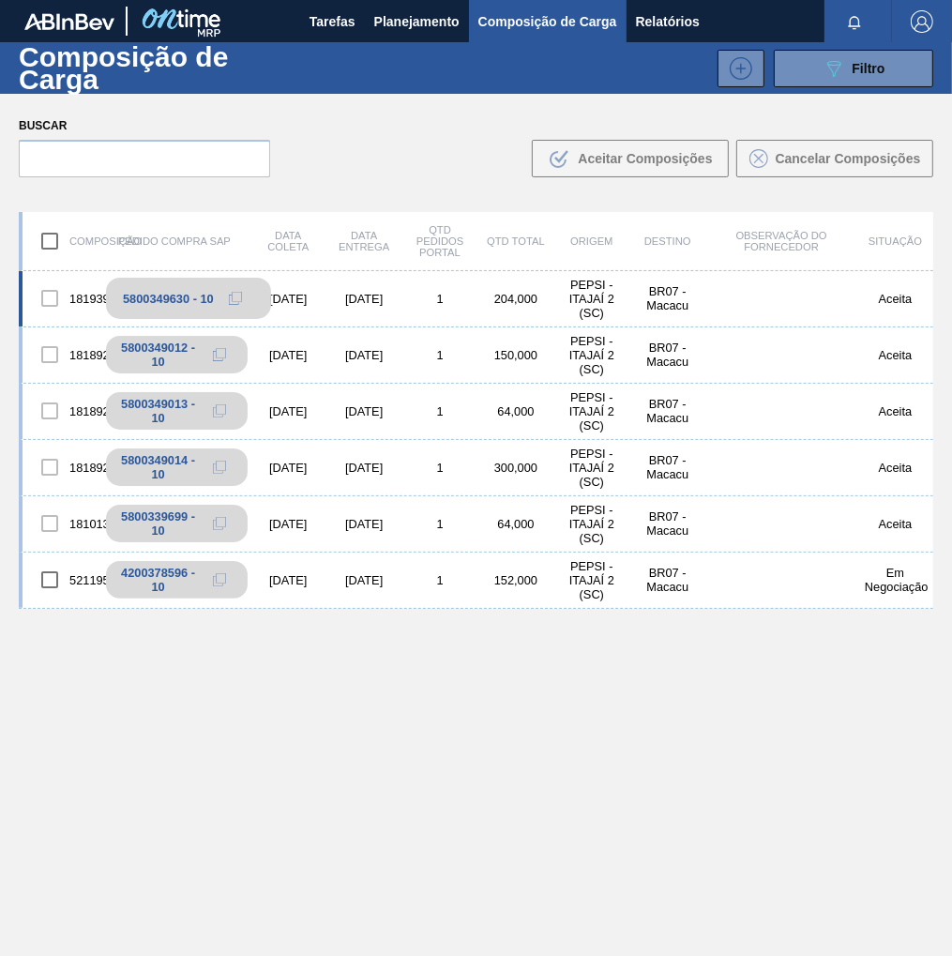
click at [236, 296] on icon at bounding box center [235, 298] width 13 height 13
click at [416, 21] on span "Planejamento" at bounding box center [416, 21] width 85 height 23
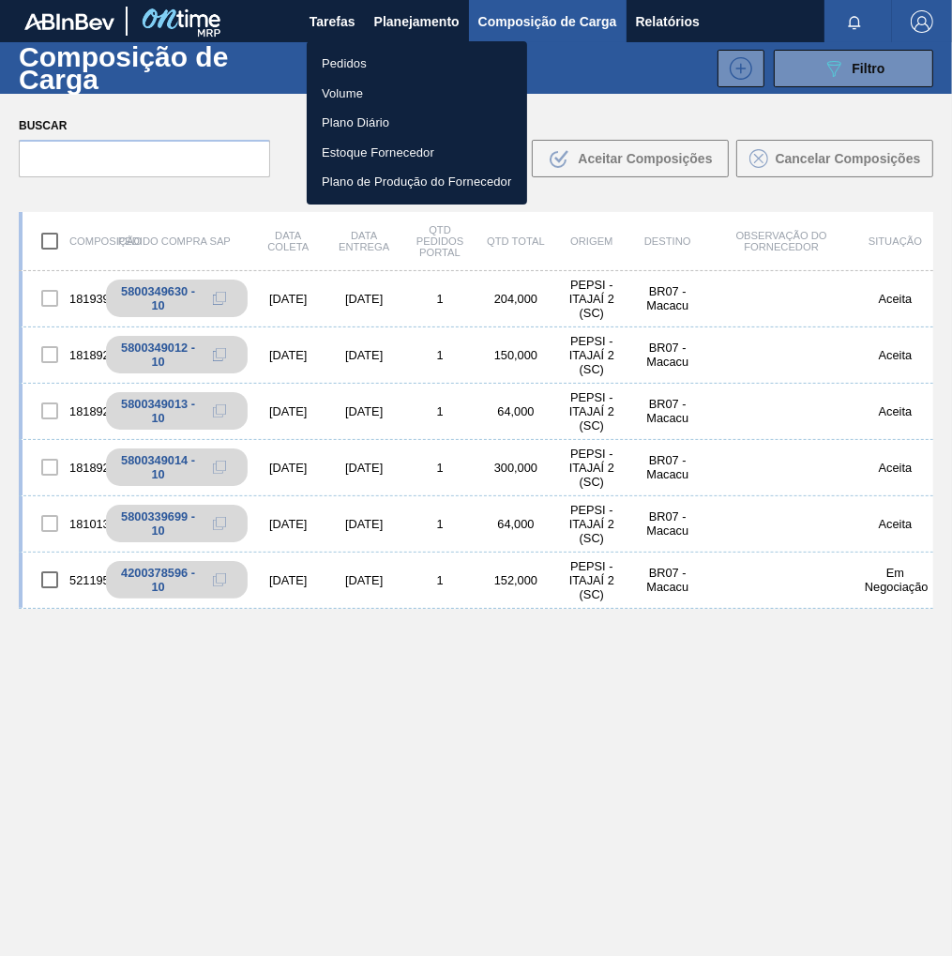
click at [363, 56] on li "Pedidos" at bounding box center [417, 64] width 221 height 30
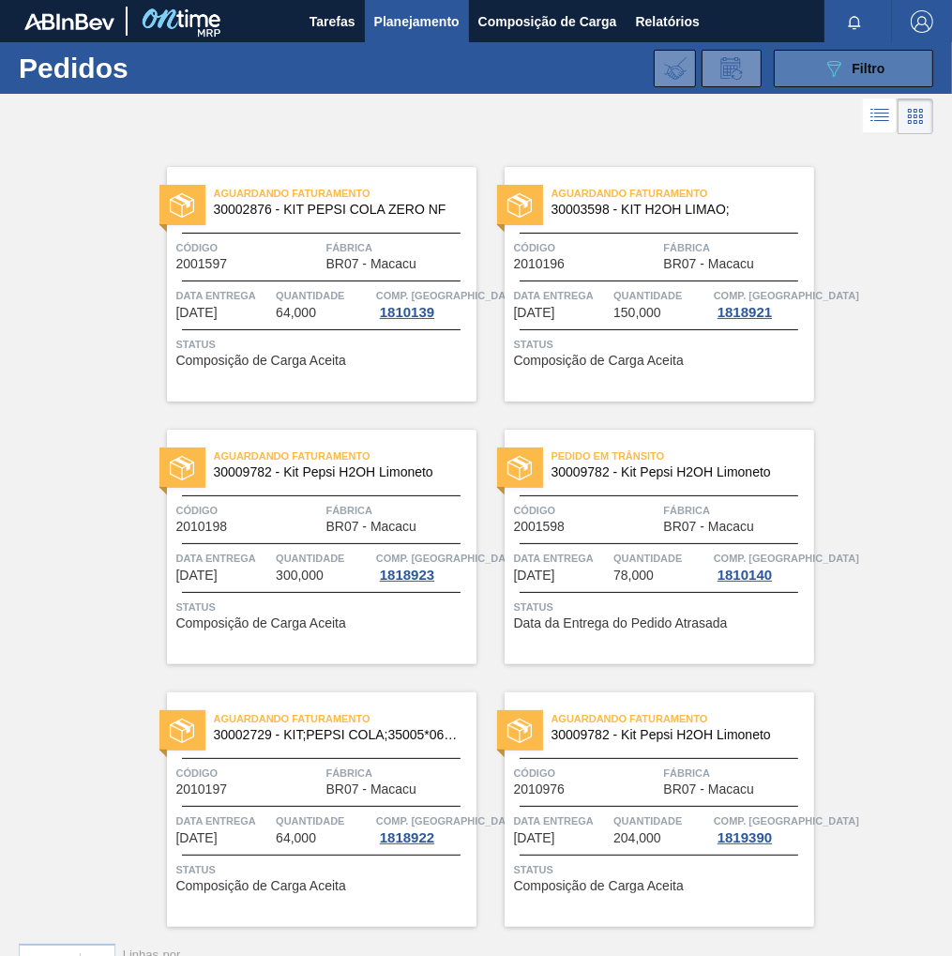
click at [848, 73] on div "089F7B8B-B2A5-4AFE-B5C0-19BA573D28AC Filtro" at bounding box center [854, 68] width 63 height 23
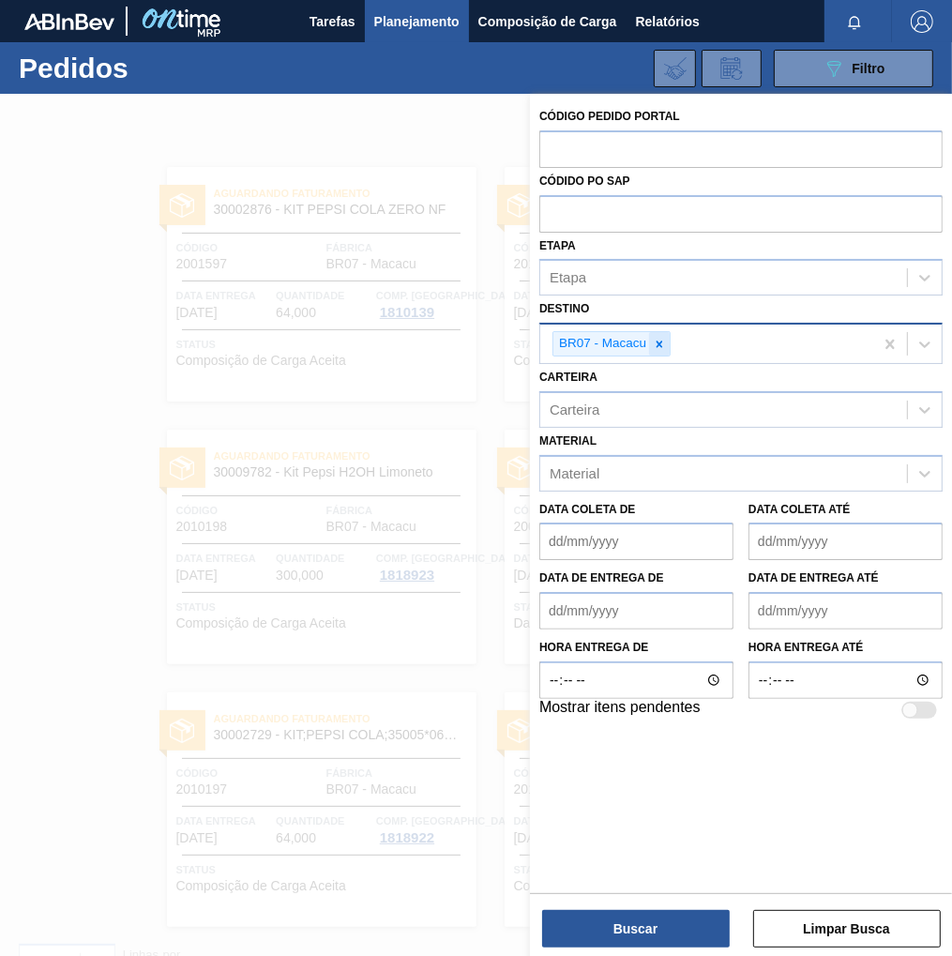
click at [659, 347] on icon at bounding box center [659, 344] width 13 height 13
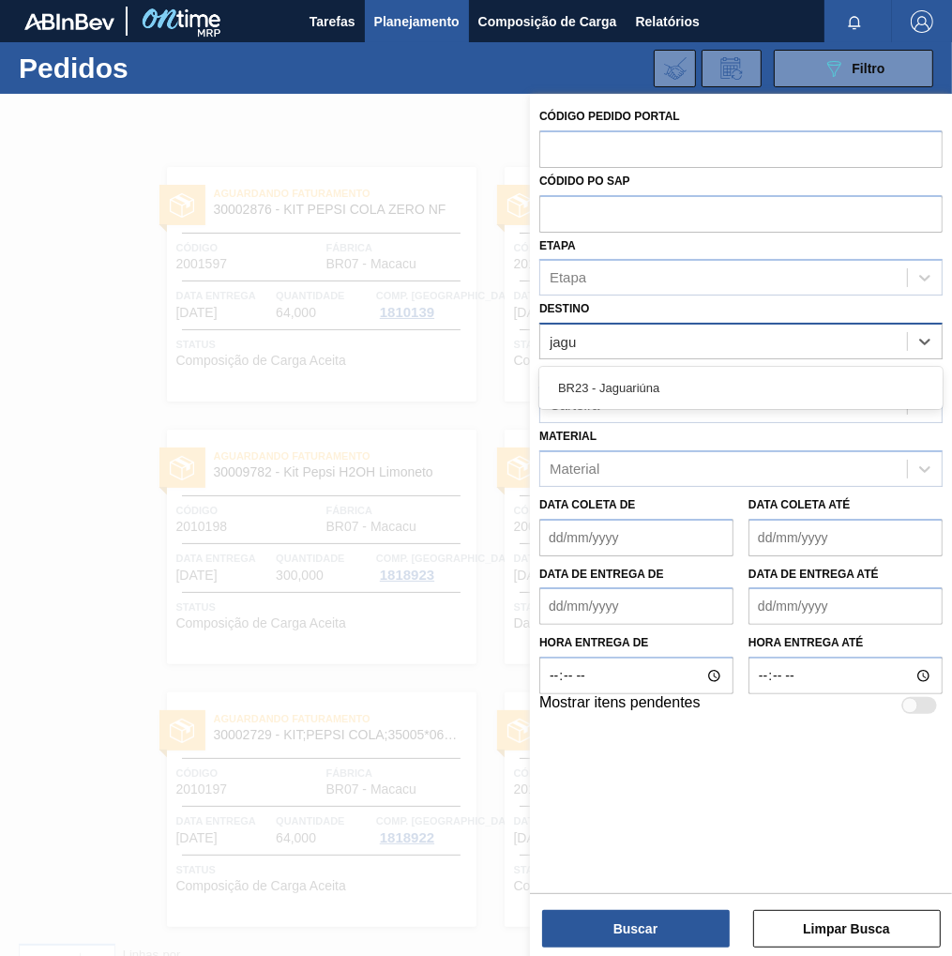
type input "jagua"
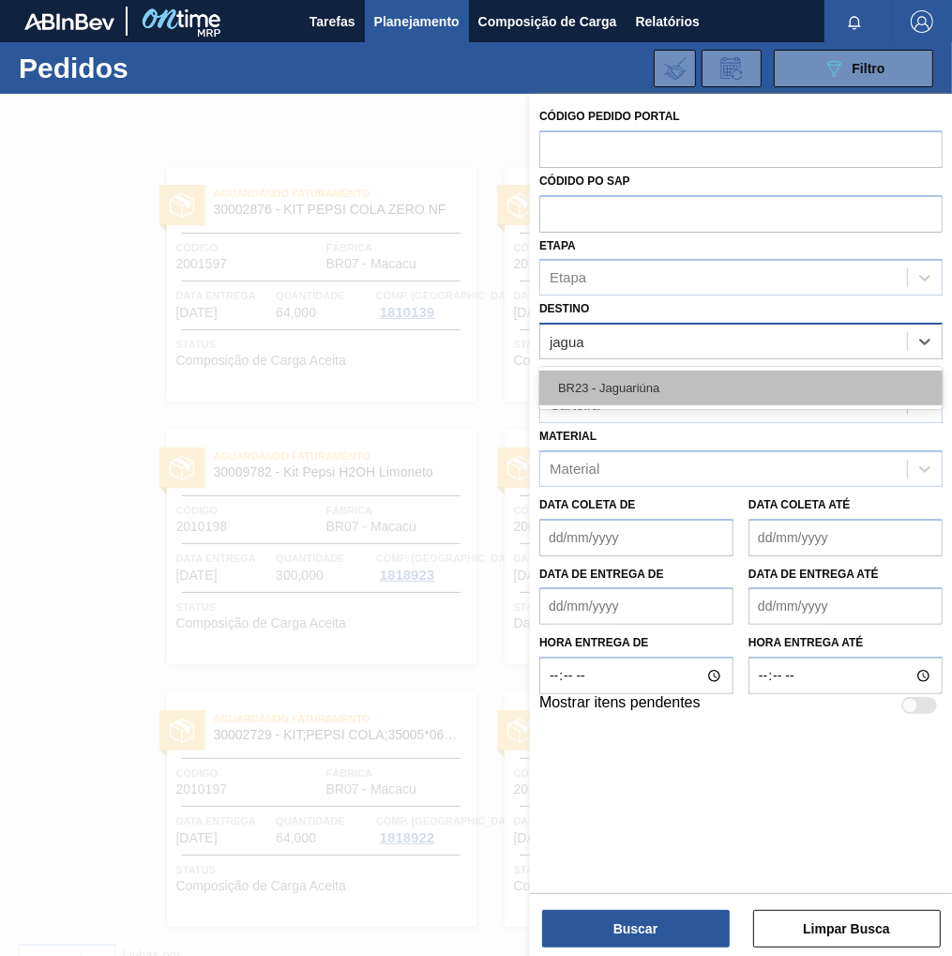
click at [649, 381] on div "BR23 - Jaguariúna" at bounding box center [741, 388] width 403 height 35
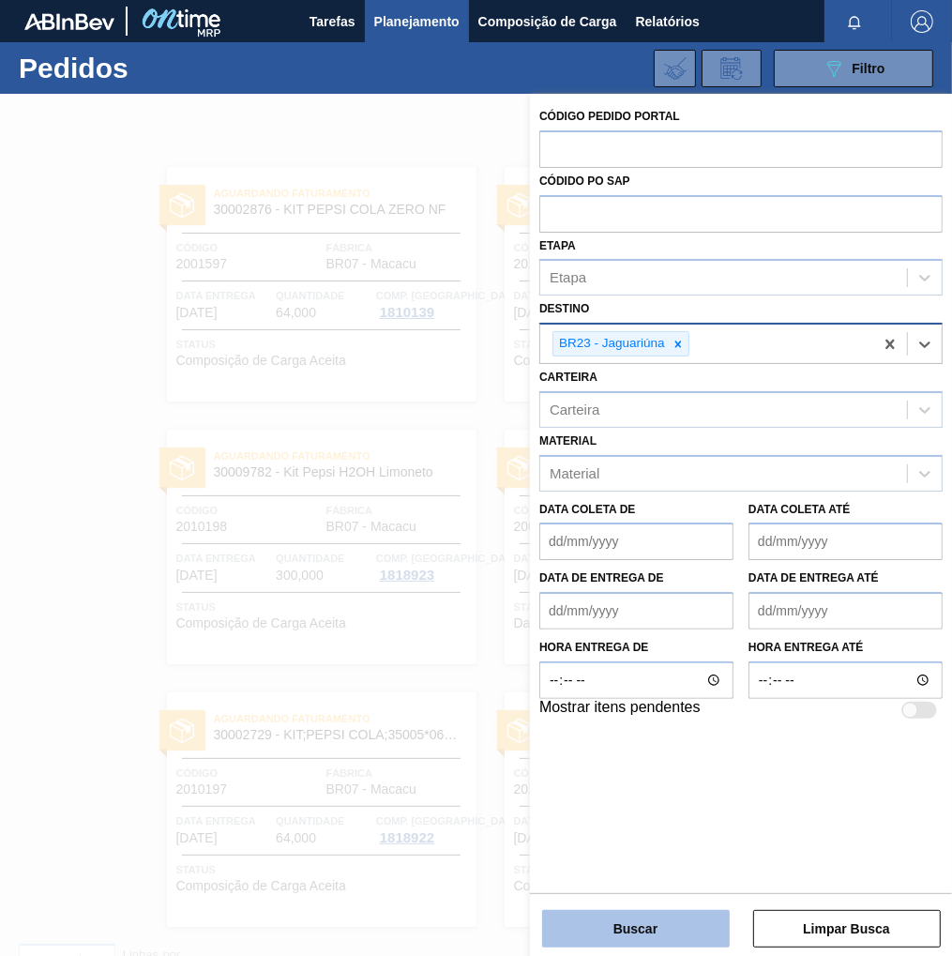
click at [612, 930] on button "Buscar" at bounding box center [636, 929] width 188 height 38
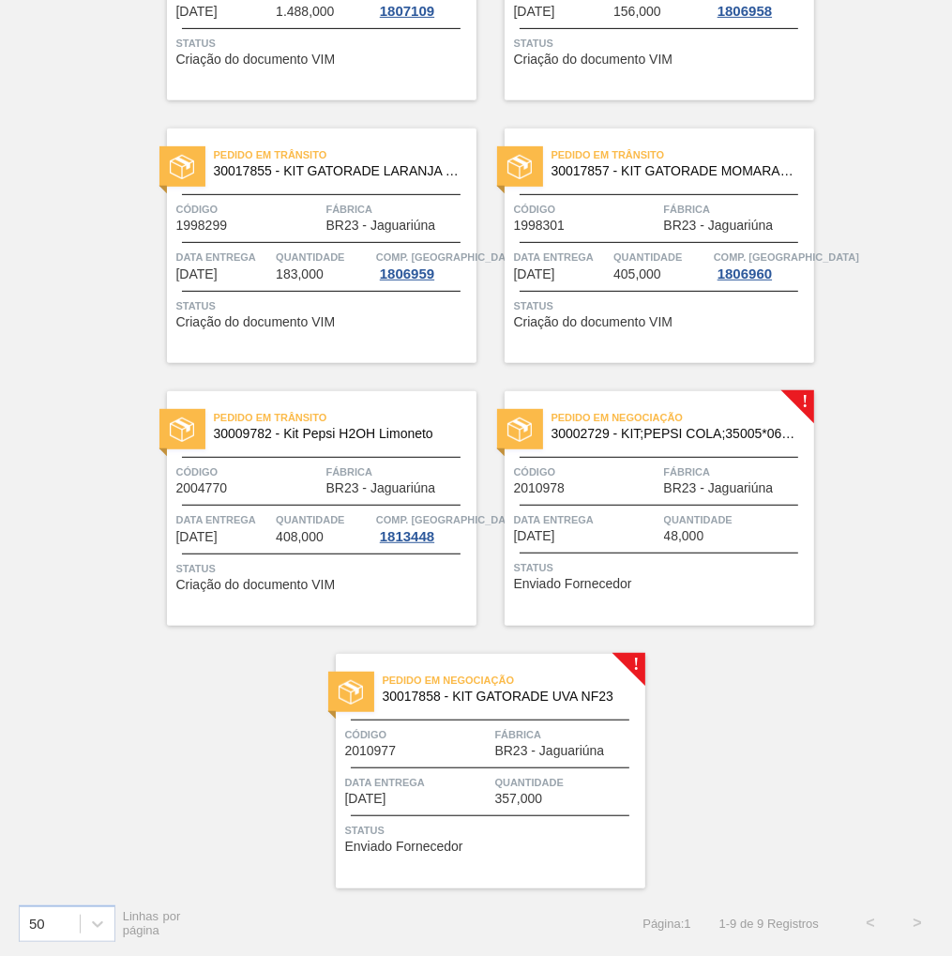
scroll to position [565, 0]
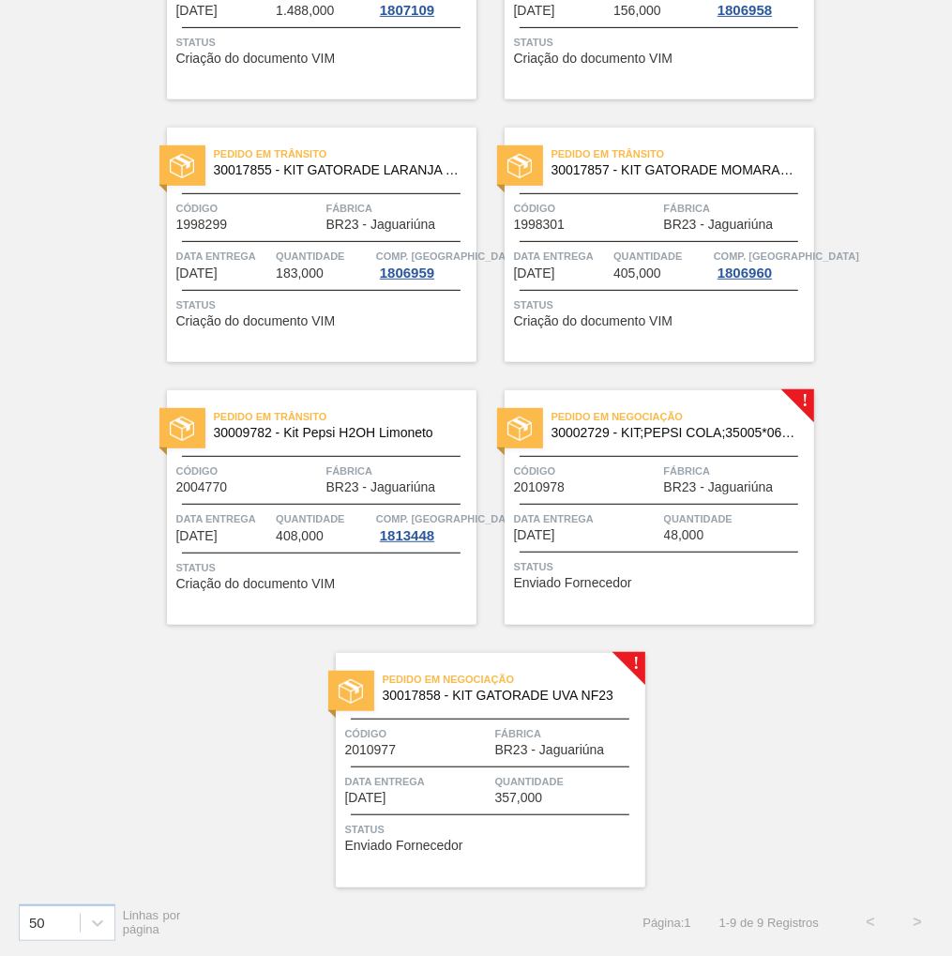
click at [675, 520] on span "Quantidade" at bounding box center [736, 519] width 145 height 19
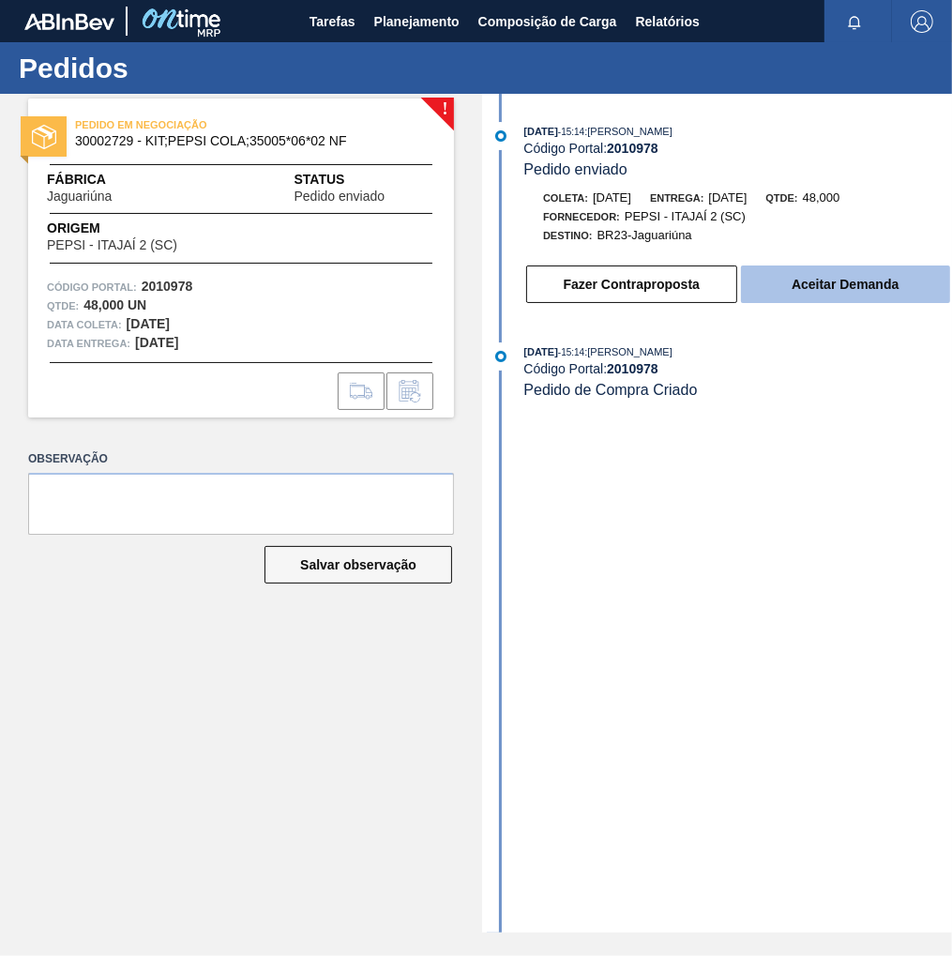
click at [848, 293] on button "Aceitar Demanda" at bounding box center [845, 285] width 209 height 38
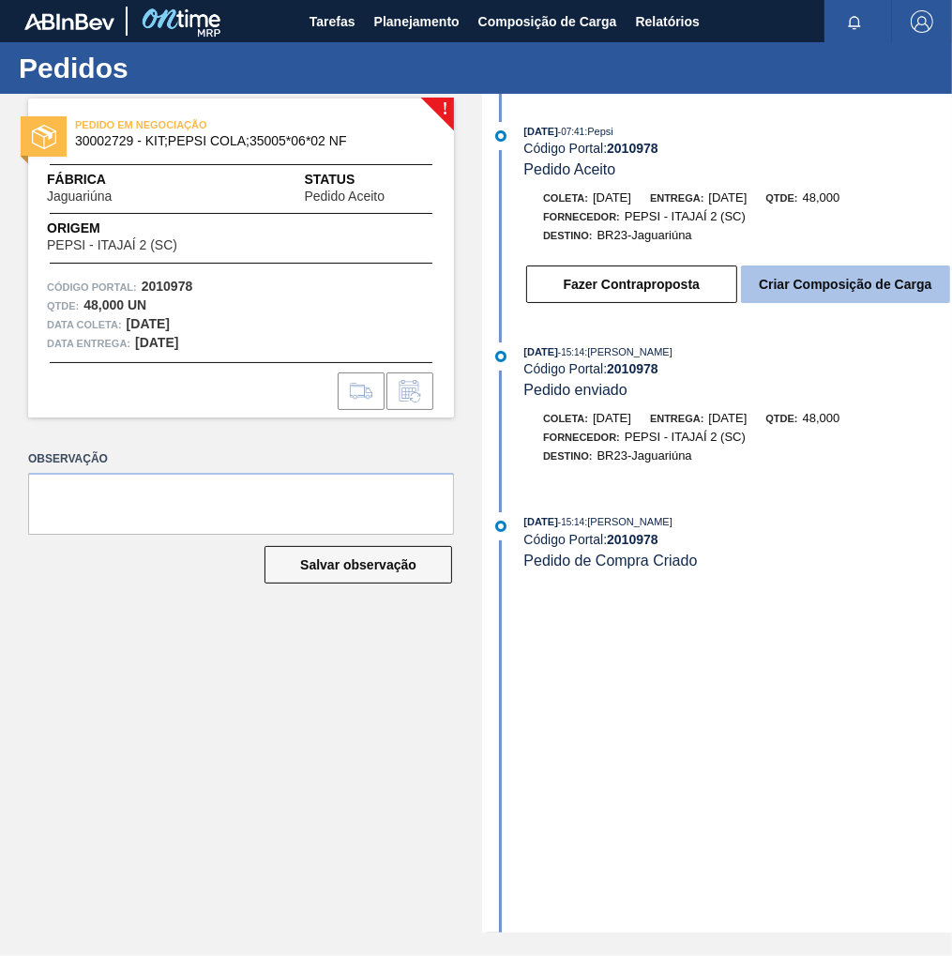
click at [848, 292] on button "Criar Composição de Carga" at bounding box center [845, 285] width 209 height 38
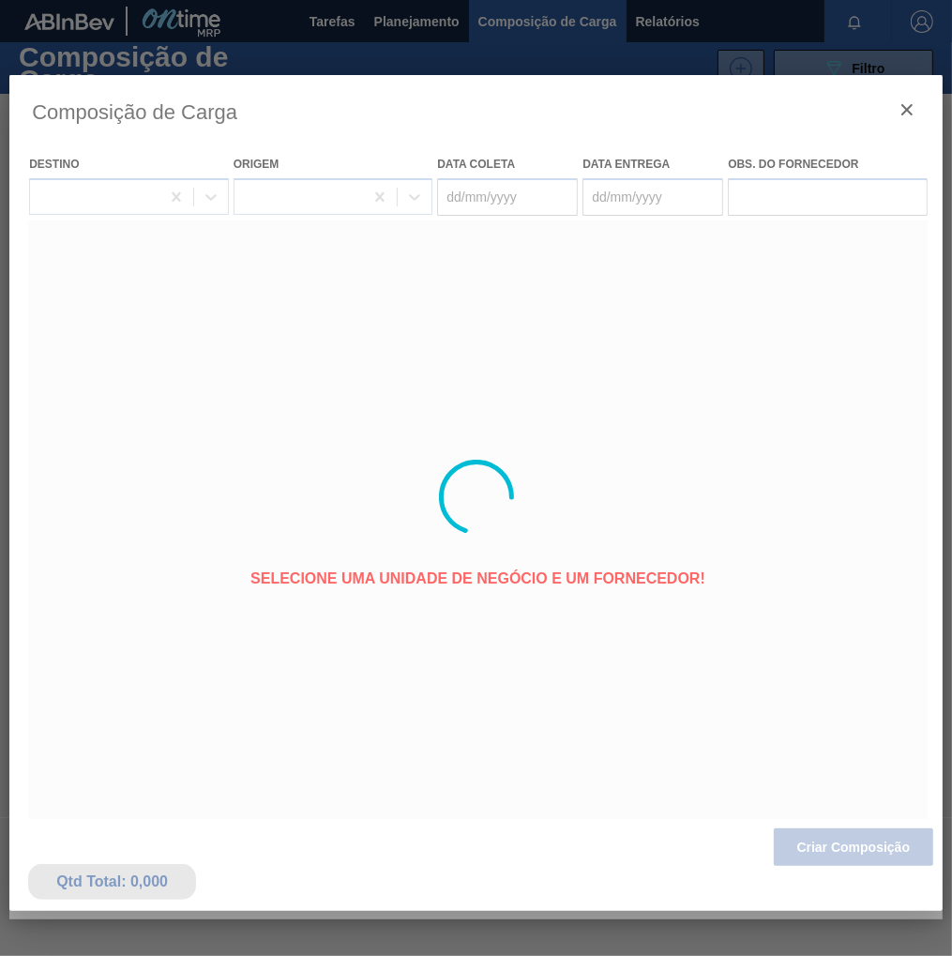
type coleta "[DATE]"
type entrega "[DATE]"
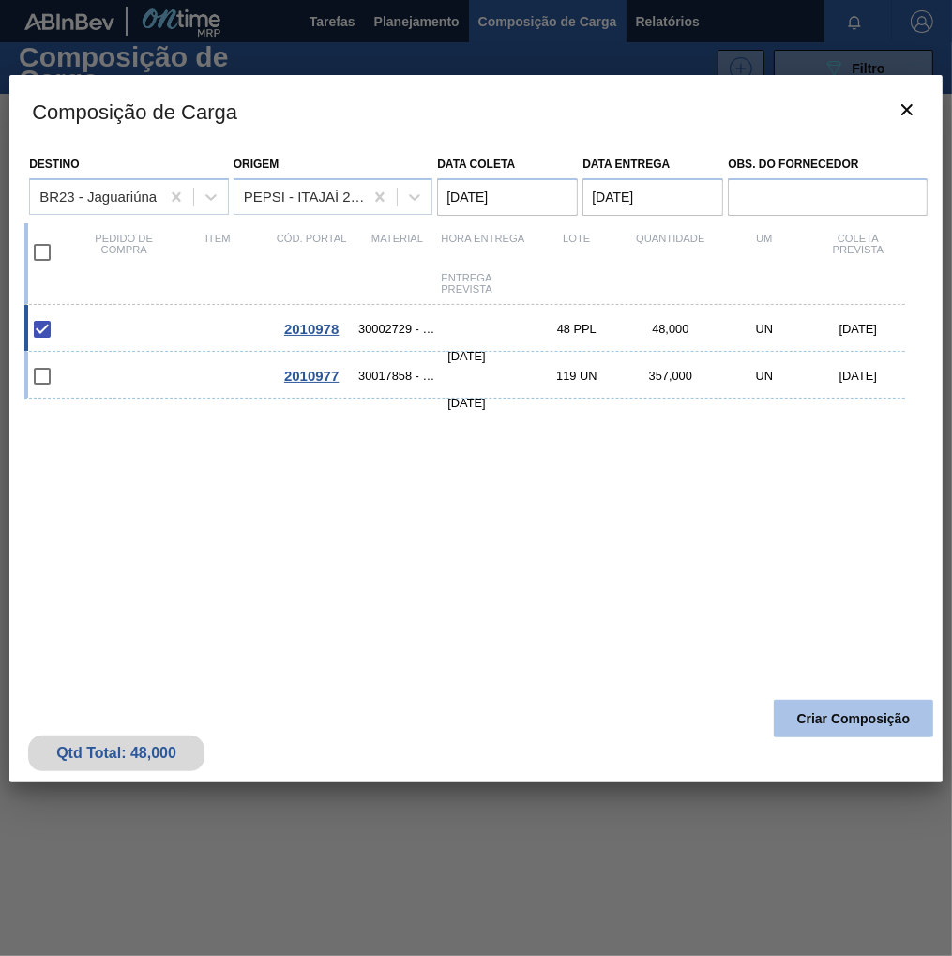
click at [901, 715] on button "Criar Composição" at bounding box center [854, 719] width 160 height 38
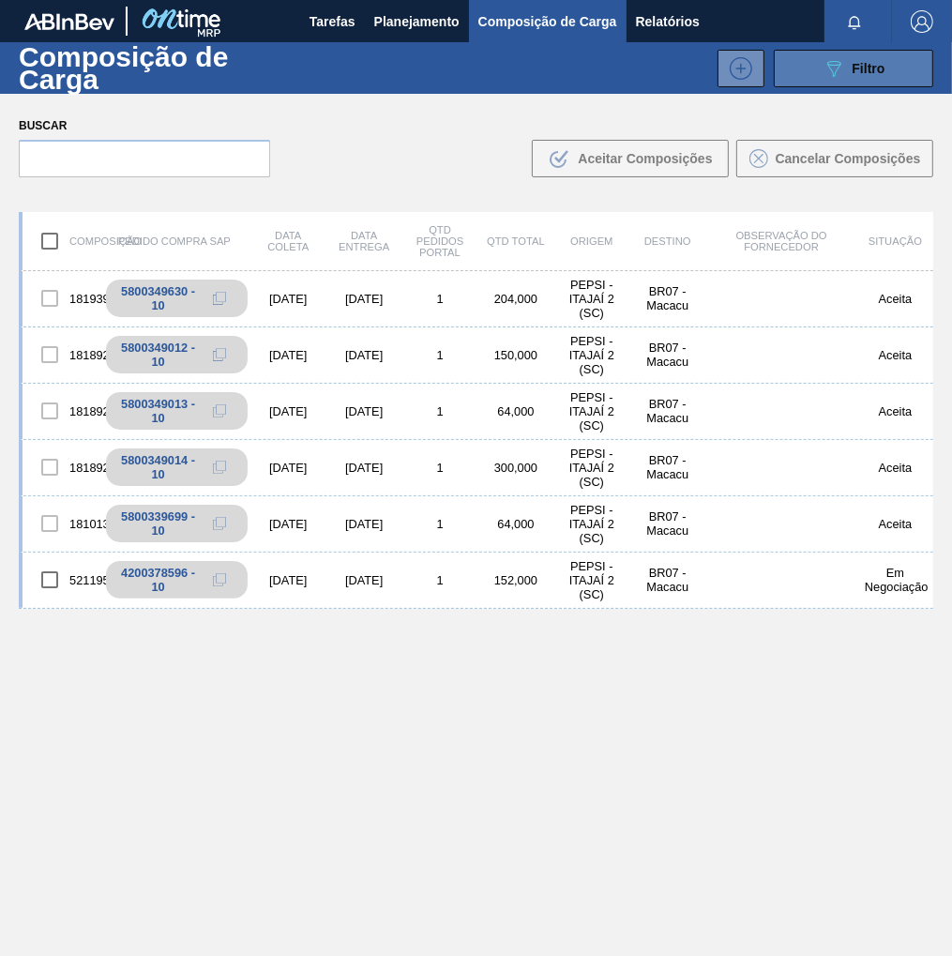
click at [903, 59] on button "089F7B8B-B2A5-4AFE-B5C0-19BA573D28AC Filtro" at bounding box center [854, 69] width 160 height 38
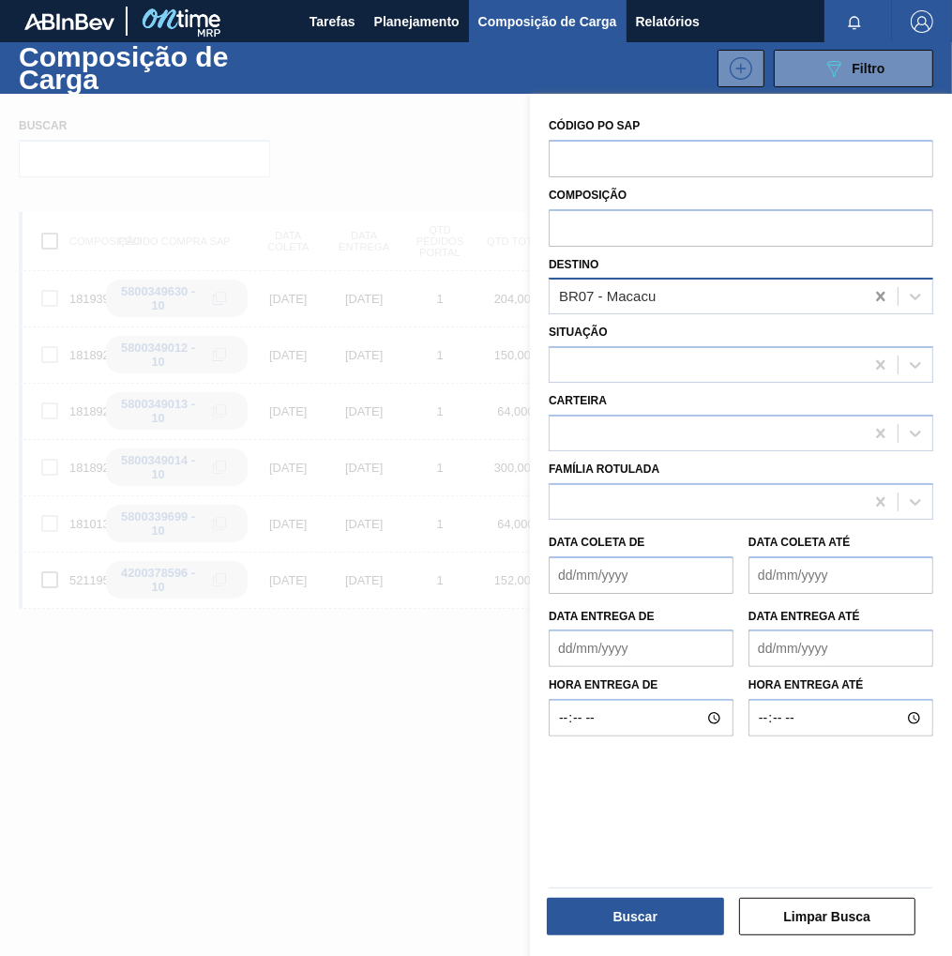
click at [881, 295] on icon at bounding box center [880, 296] width 8 height 9
type input "jagua"
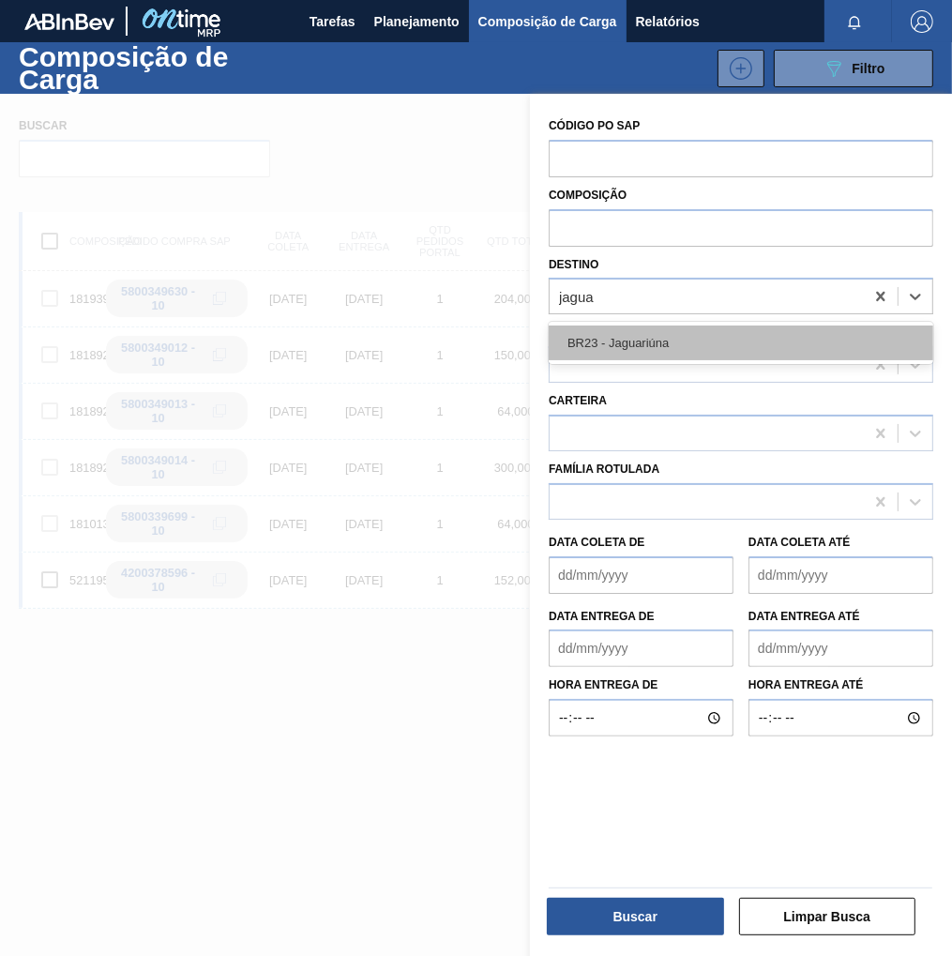
click at [676, 358] on div "BR23 - Jaguariúna" at bounding box center [741, 343] width 385 height 35
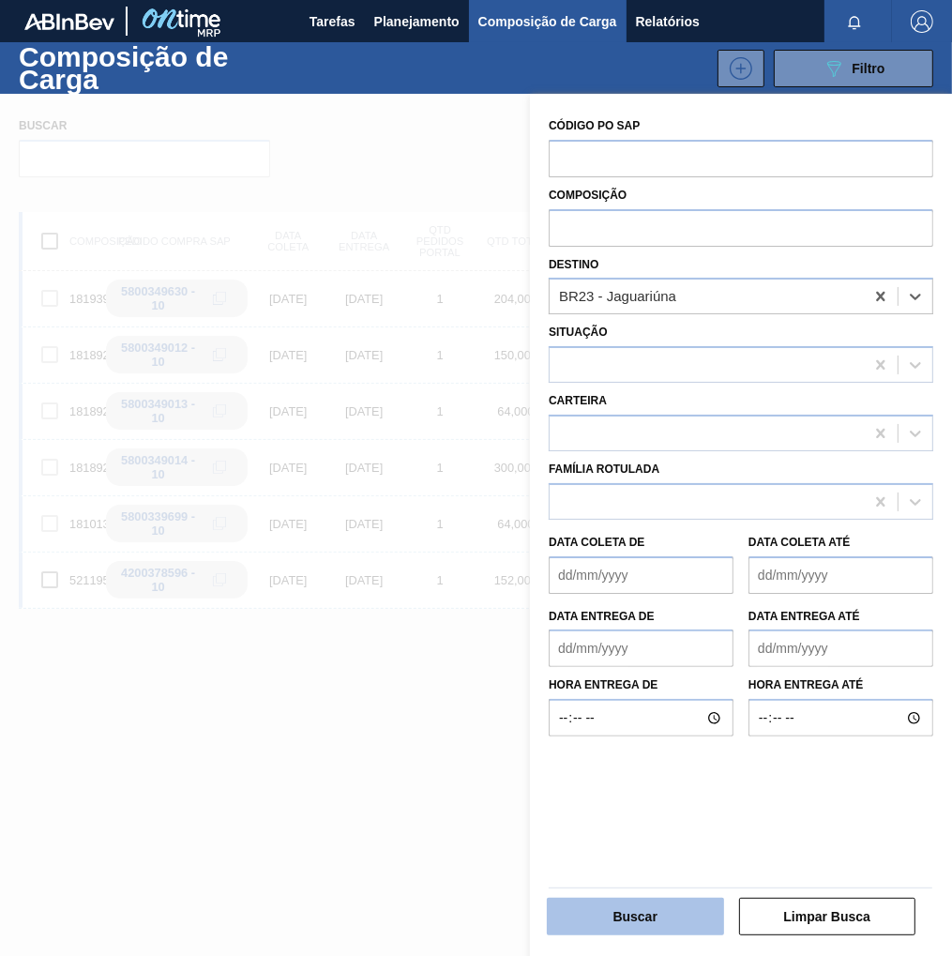
click at [657, 917] on button "Buscar" at bounding box center [635, 917] width 177 height 38
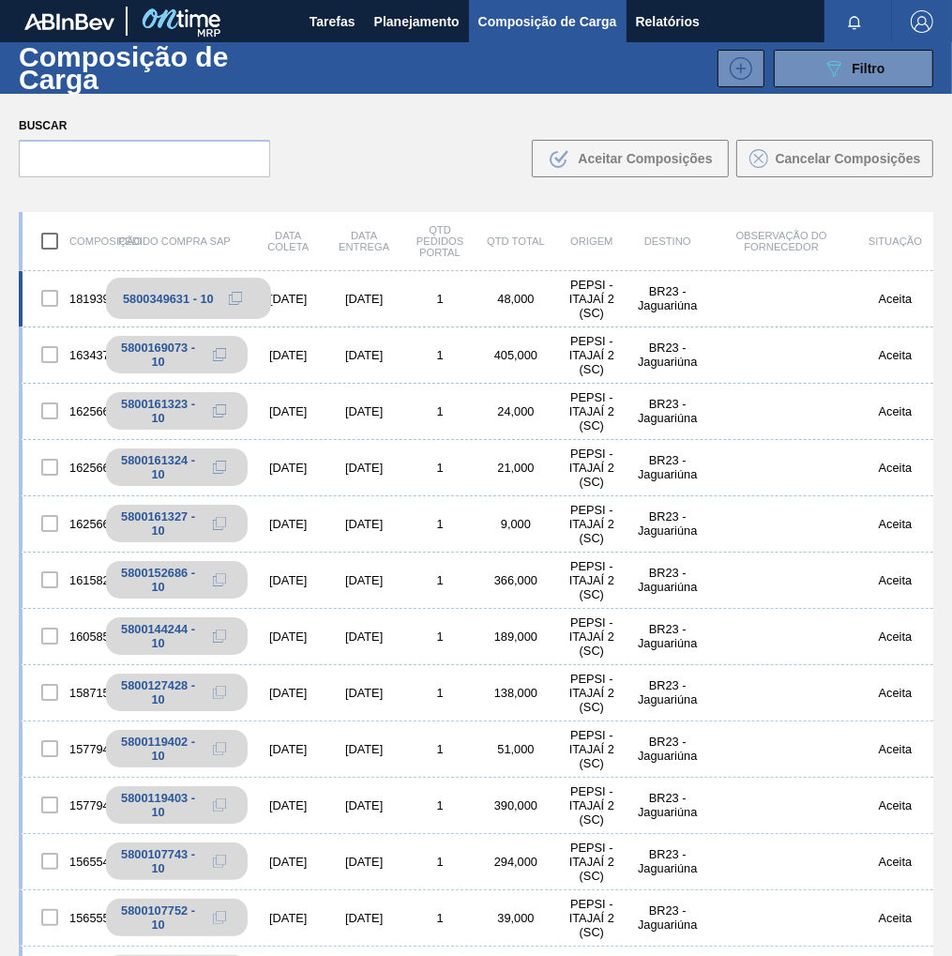
click at [234, 297] on icon at bounding box center [235, 298] width 13 height 13
click at [409, 18] on span "Planejamento" at bounding box center [416, 21] width 85 height 23
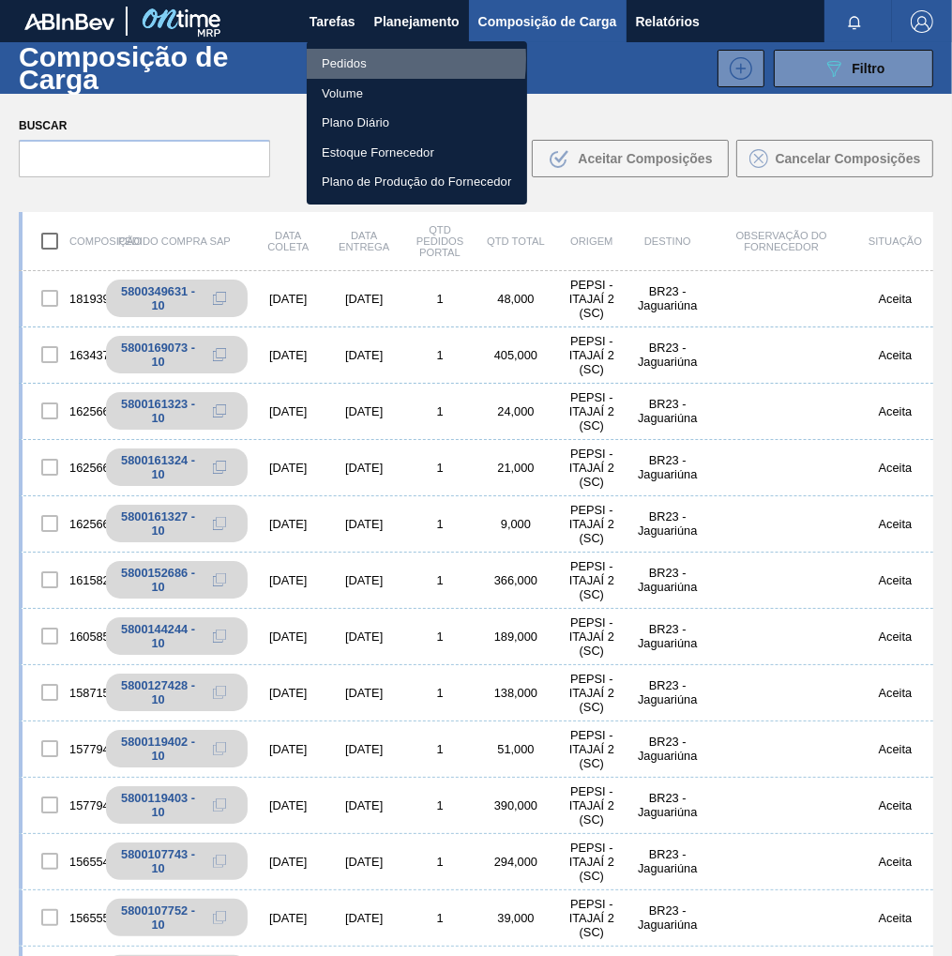
click at [346, 59] on li "Pedidos" at bounding box center [417, 64] width 221 height 30
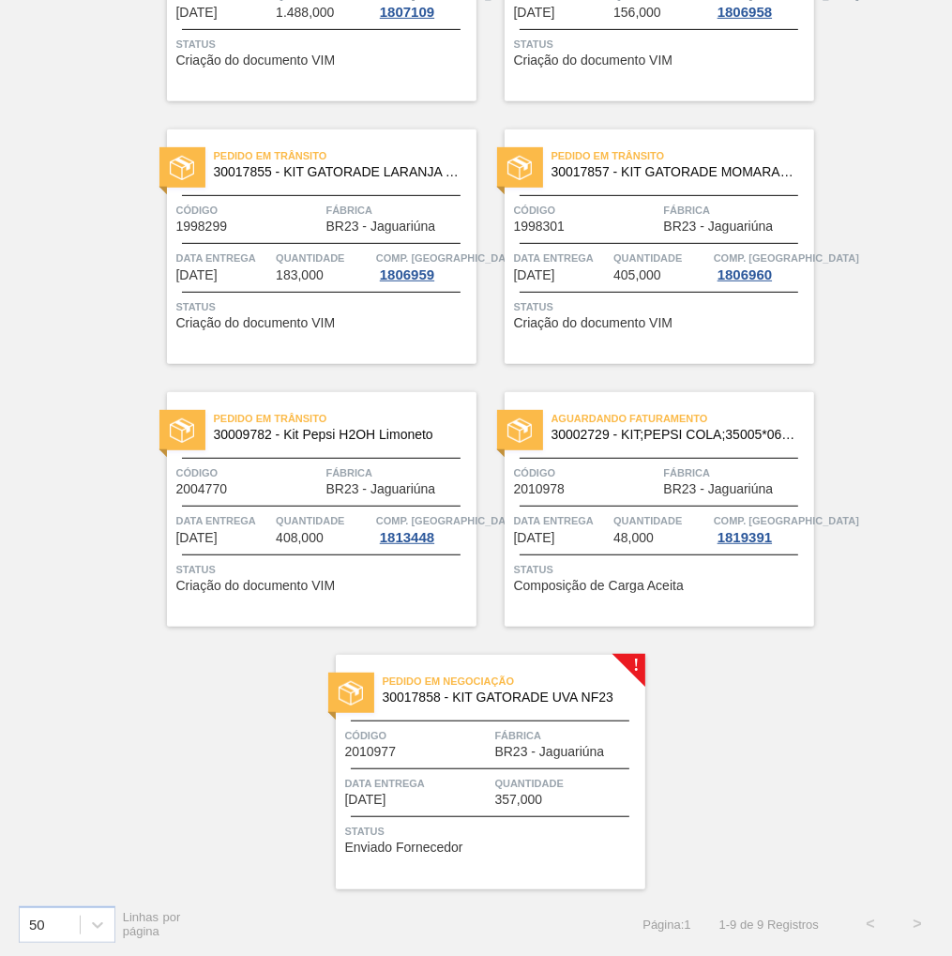
scroll to position [565, 0]
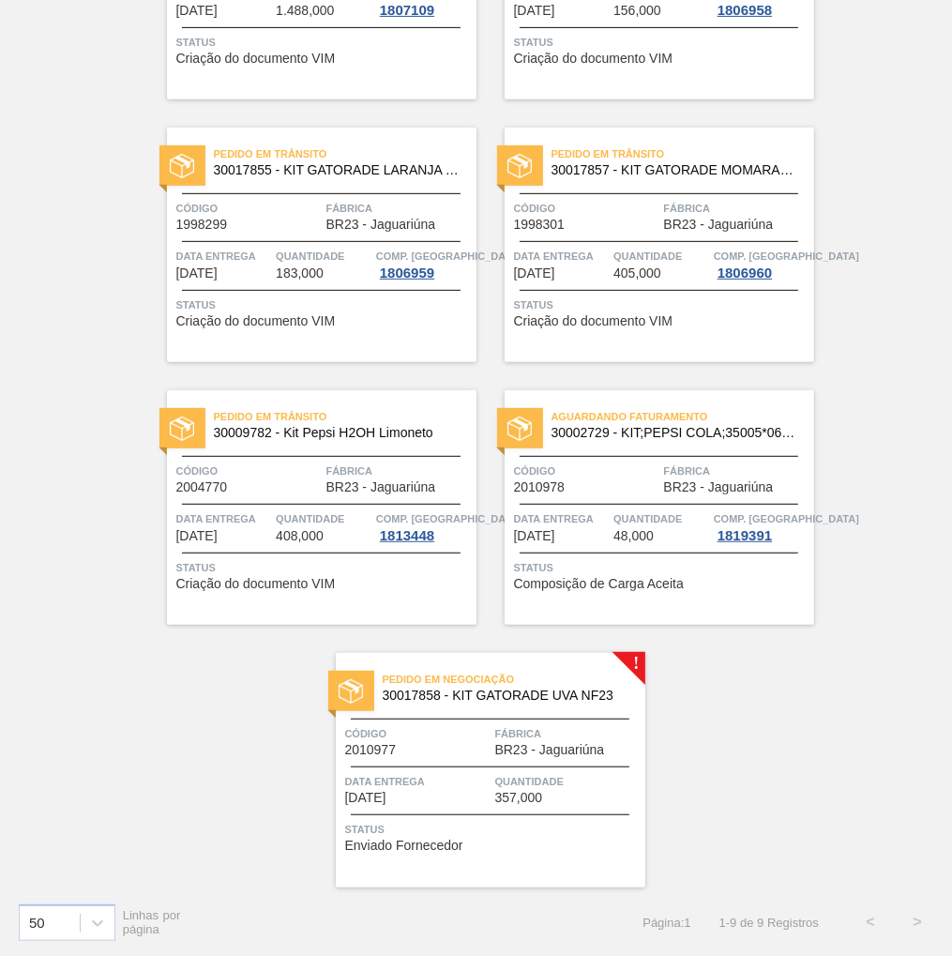
click at [498, 782] on span "Quantidade" at bounding box center [567, 781] width 145 height 19
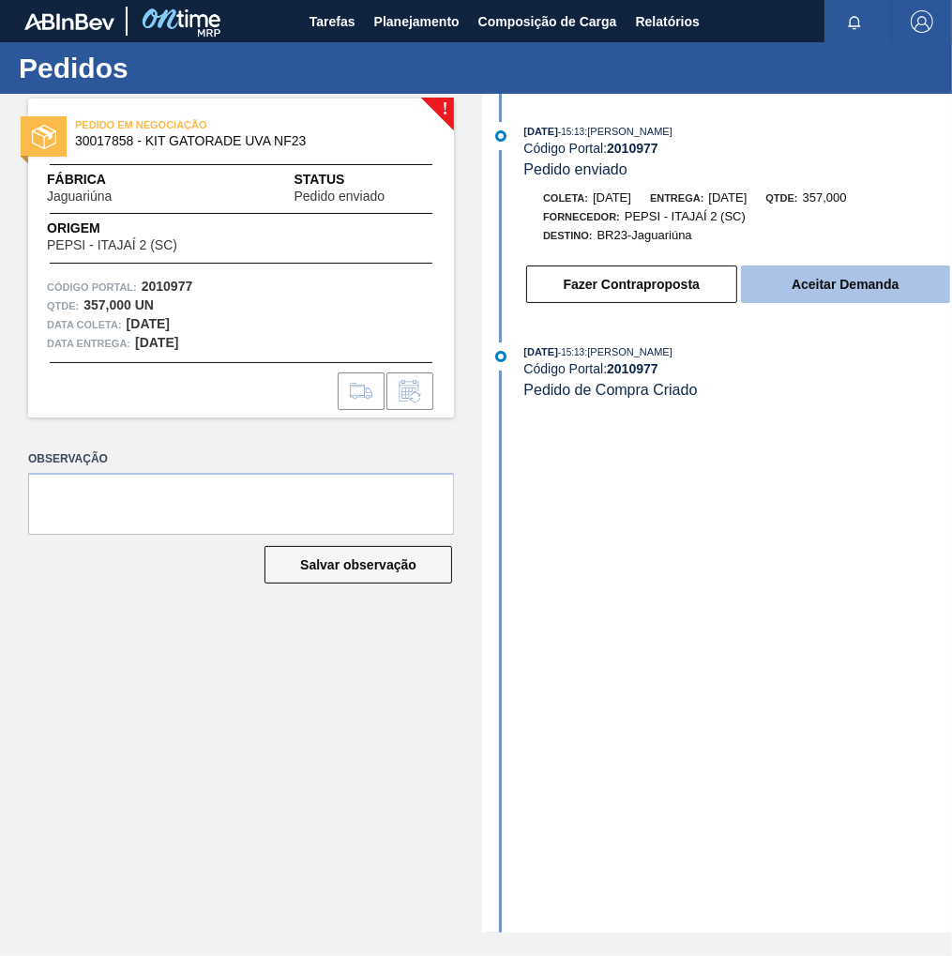
click at [819, 287] on button "Aceitar Demanda" at bounding box center [845, 285] width 209 height 38
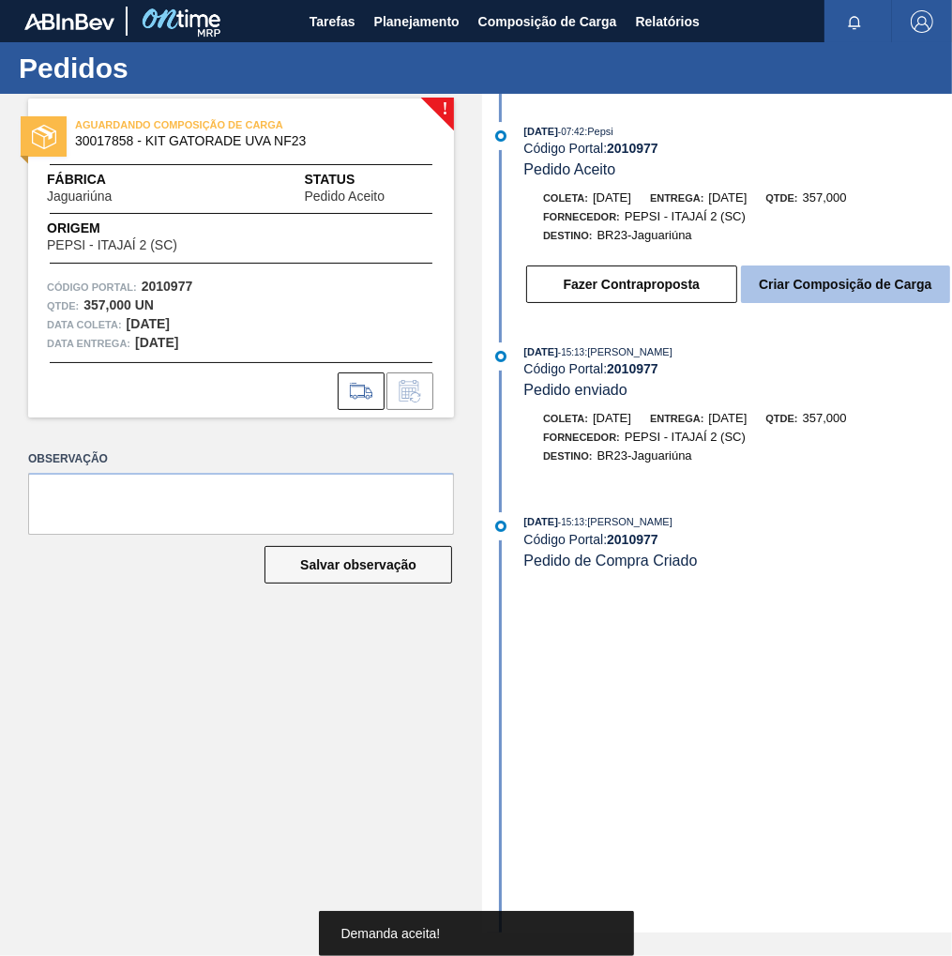
click at [860, 288] on button "Criar Composição de Carga" at bounding box center [845, 285] width 209 height 38
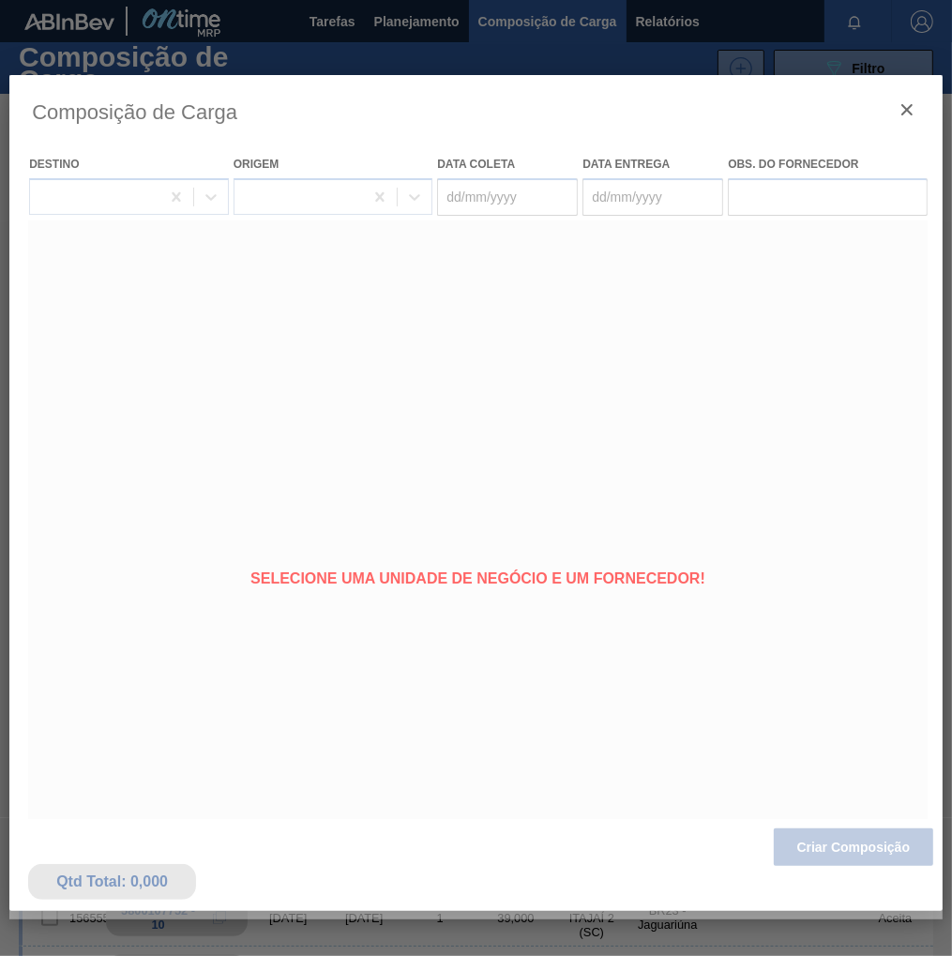
type coleta "[DATE]"
type entrega "[DATE]"
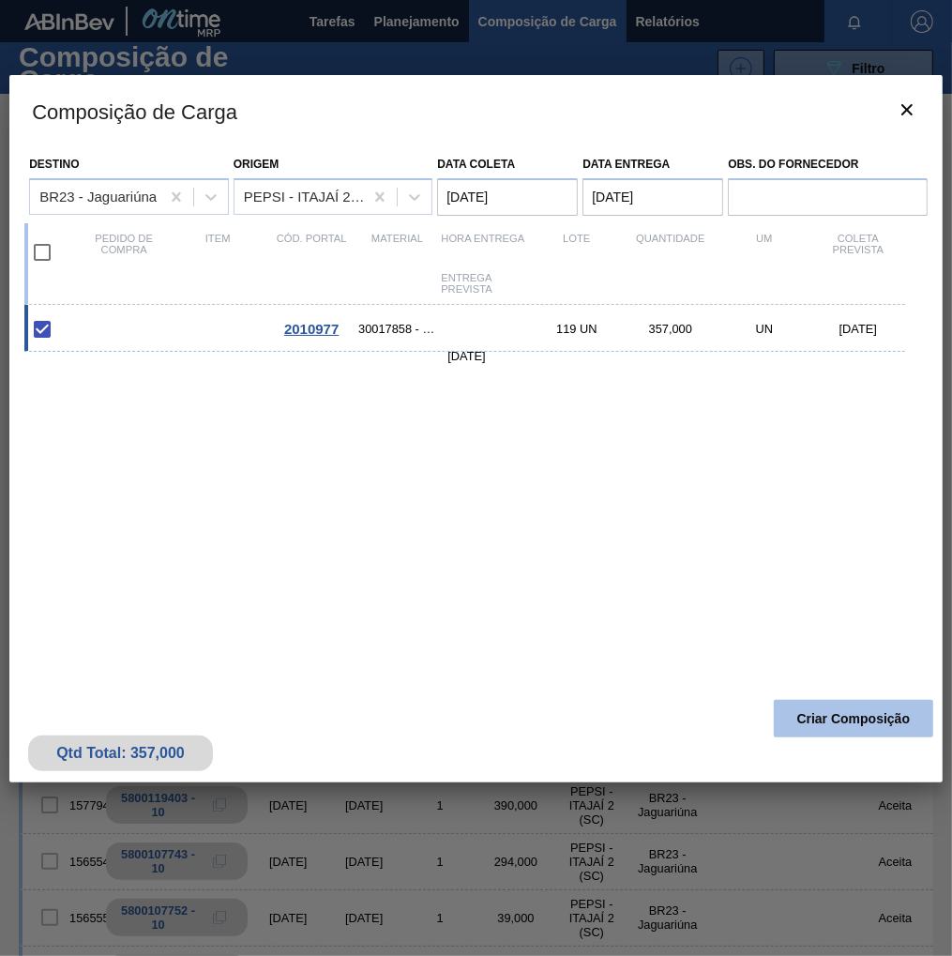
click at [838, 712] on button "Criar Composição" at bounding box center [854, 719] width 160 height 38
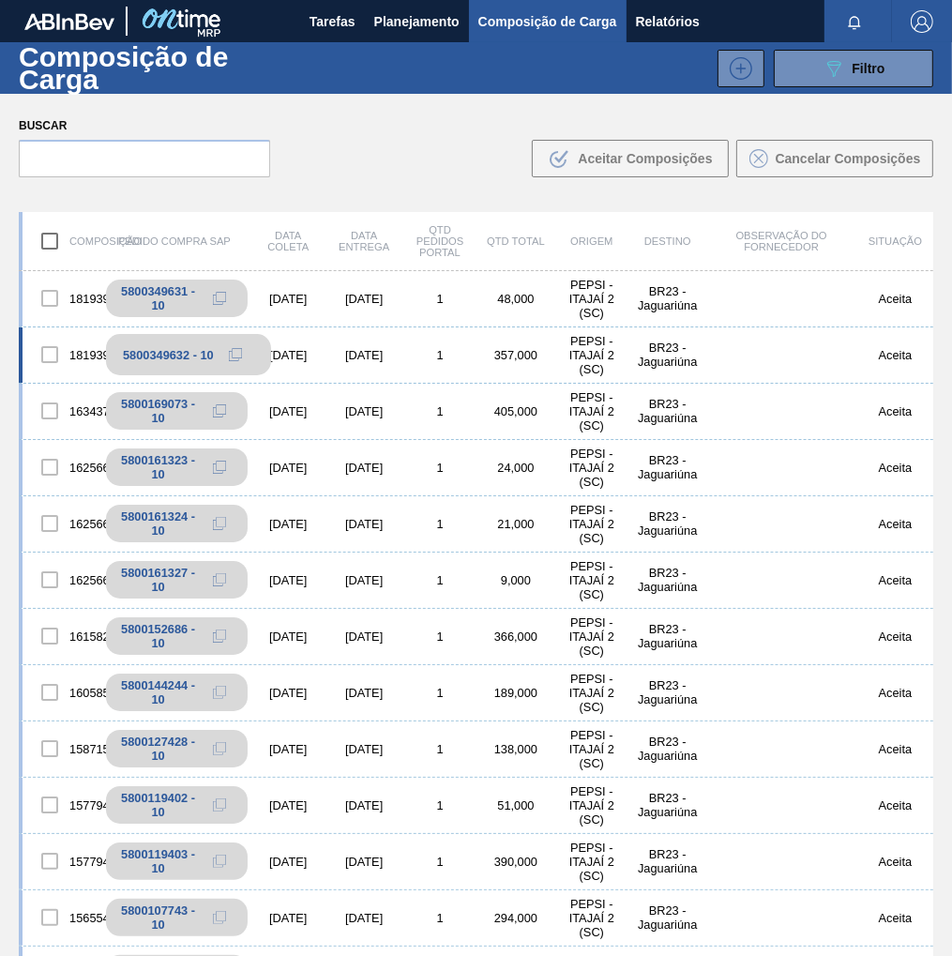
click at [240, 354] on icon at bounding box center [235, 354] width 13 height 13
